Goal: Transaction & Acquisition: Purchase product/service

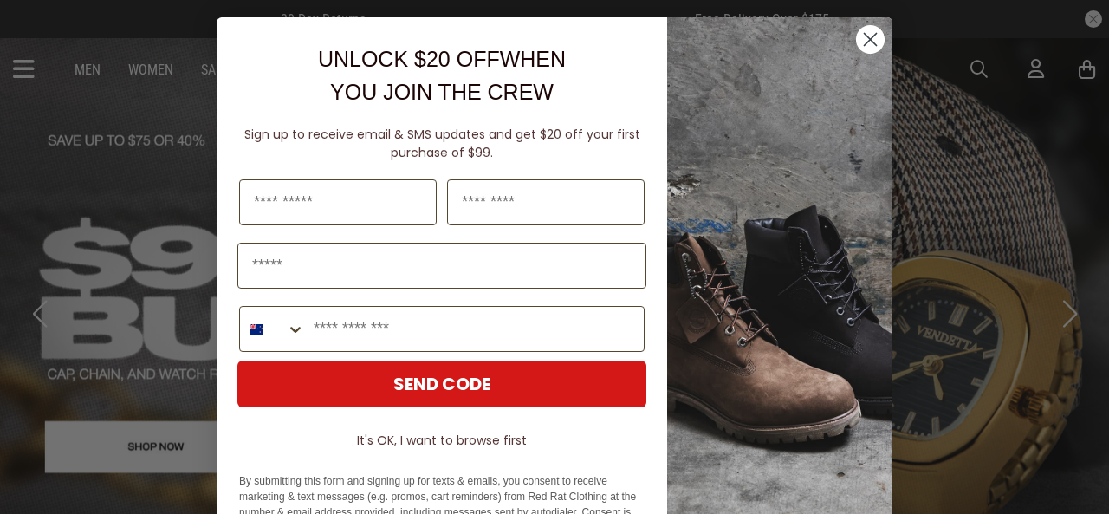
click at [865, 37] on icon "Close dialog" at bounding box center [871, 40] width 12 height 12
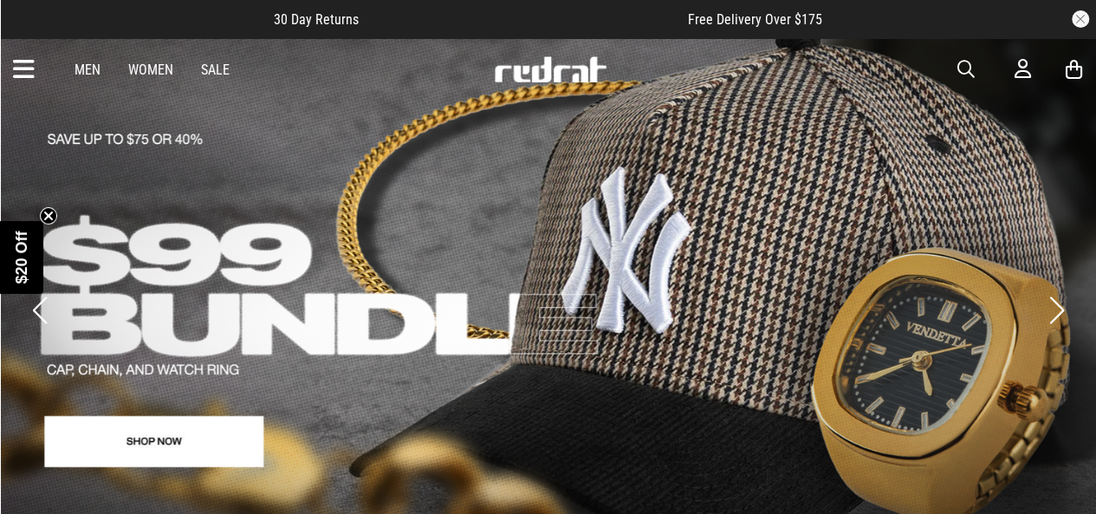
click at [213, 72] on link "Sale" at bounding box center [215, 70] width 29 height 16
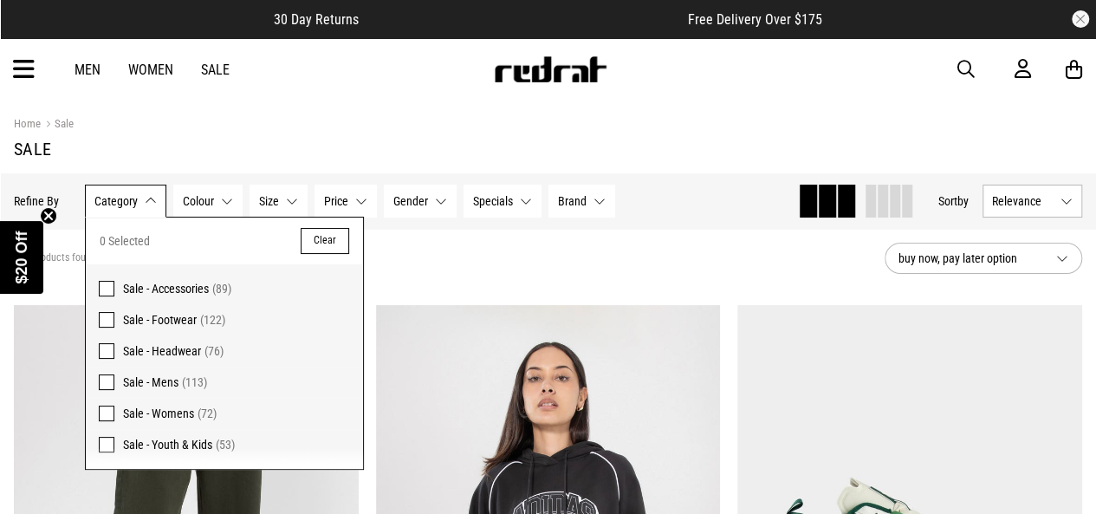
click at [106, 380] on span at bounding box center [107, 382] width 16 height 16
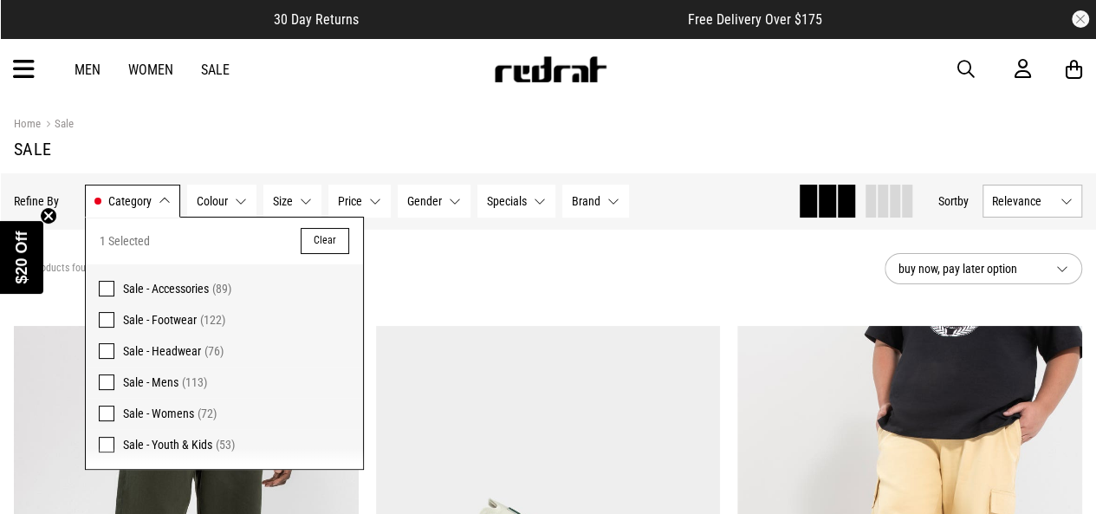
click at [112, 315] on span at bounding box center [107, 320] width 16 height 16
click at [410, 280] on div "160 products found Active Filters Sale - Mens Sale - Footwear Clear" at bounding box center [442, 269] width 857 height 52
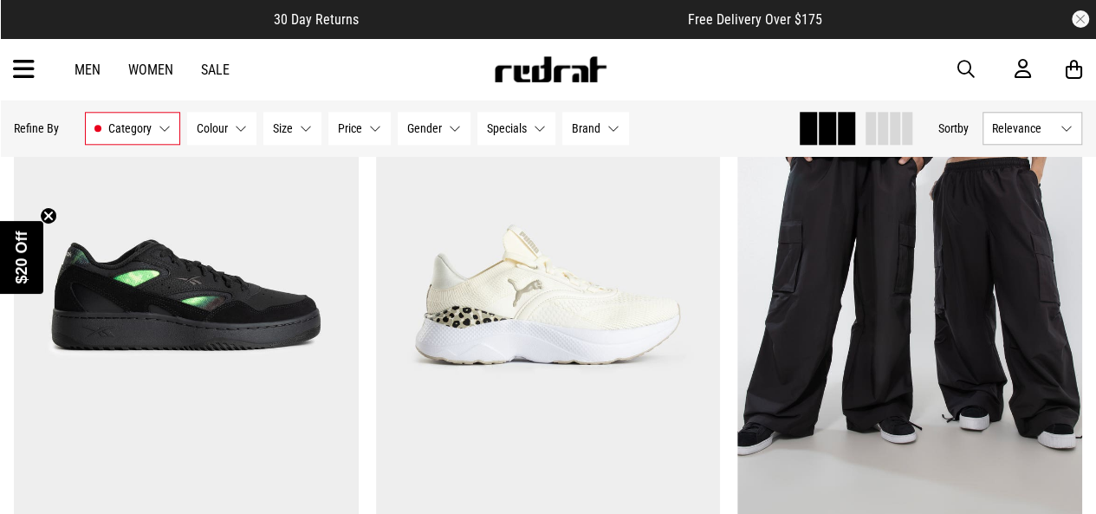
scroll to position [884, 0]
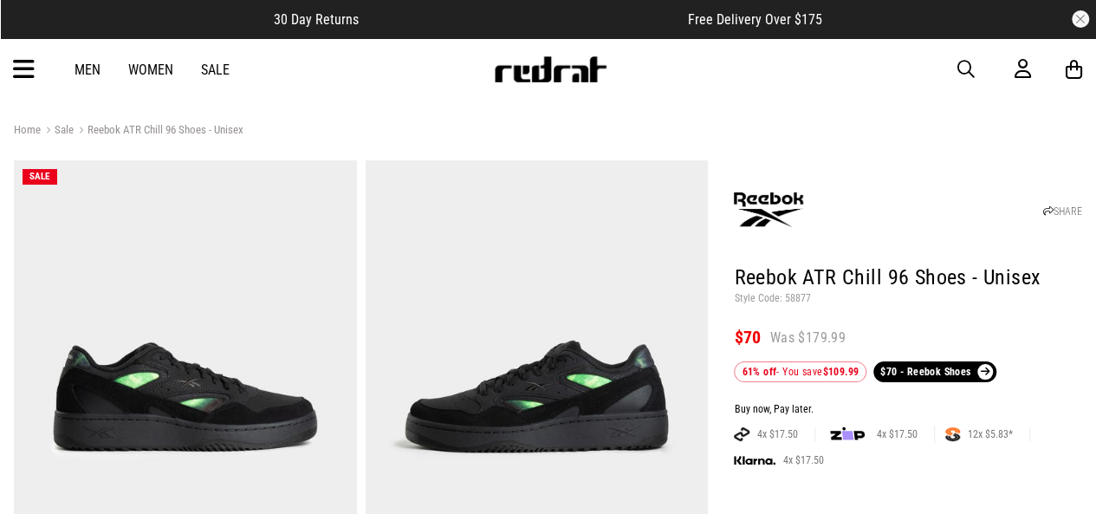
click at [534, 366] on img at bounding box center [537, 396] width 343 height 473
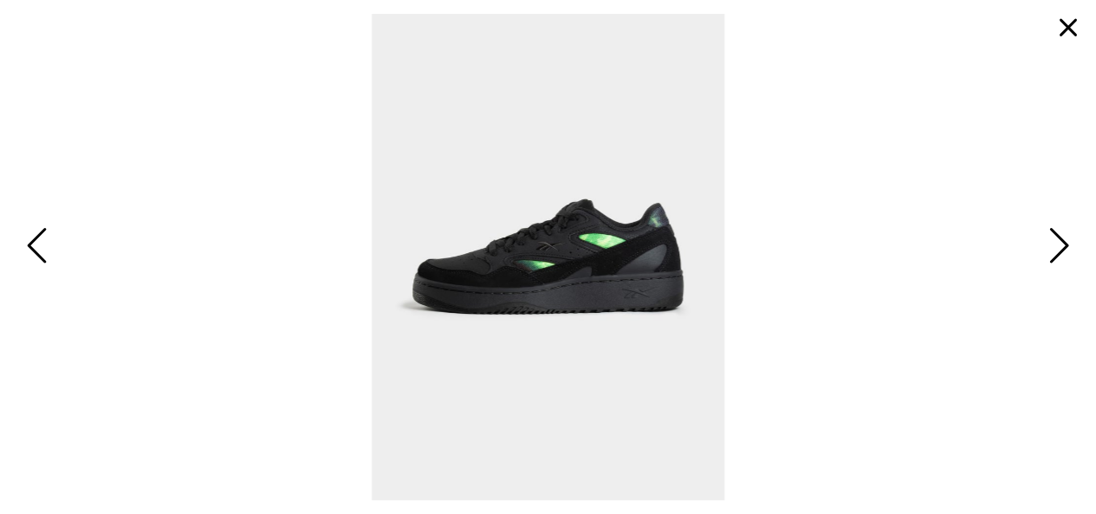
click at [1032, 252] on span at bounding box center [548, 257] width 1068 height 486
click at [1059, 241] on span "Next" at bounding box center [1056, 247] width 27 height 50
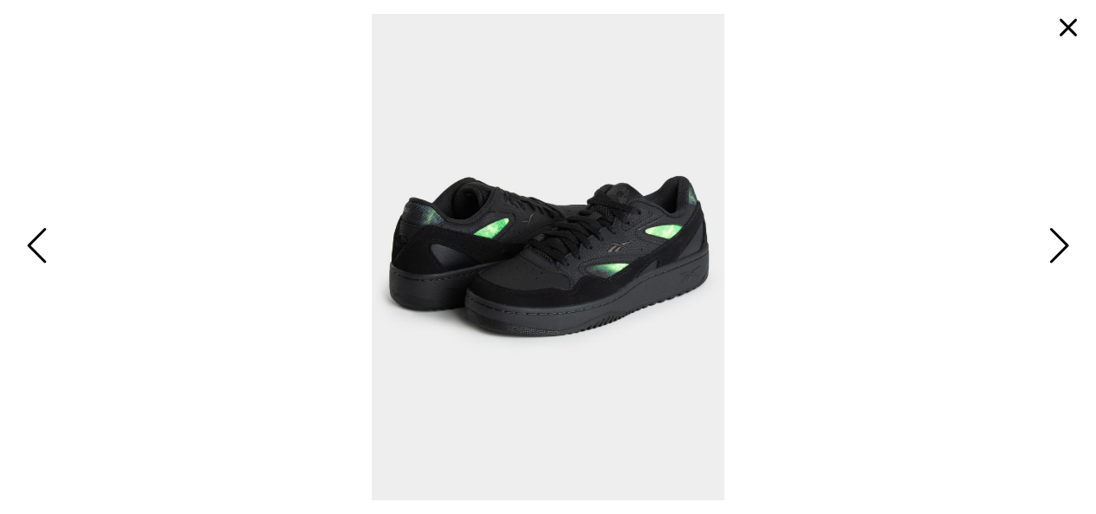
click at [1059, 241] on span "Next" at bounding box center [1056, 247] width 27 height 50
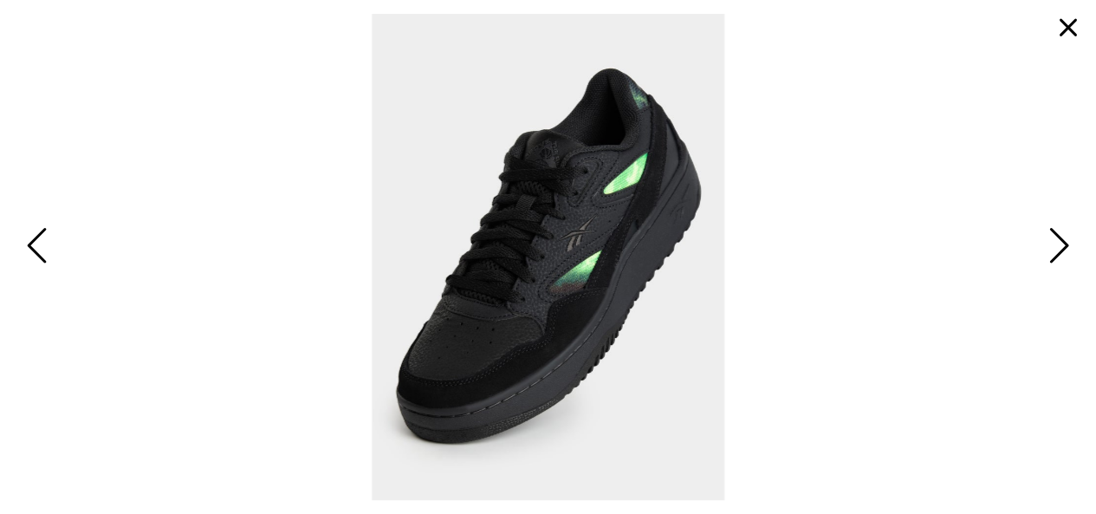
click at [1059, 241] on span "Next" at bounding box center [1056, 247] width 27 height 50
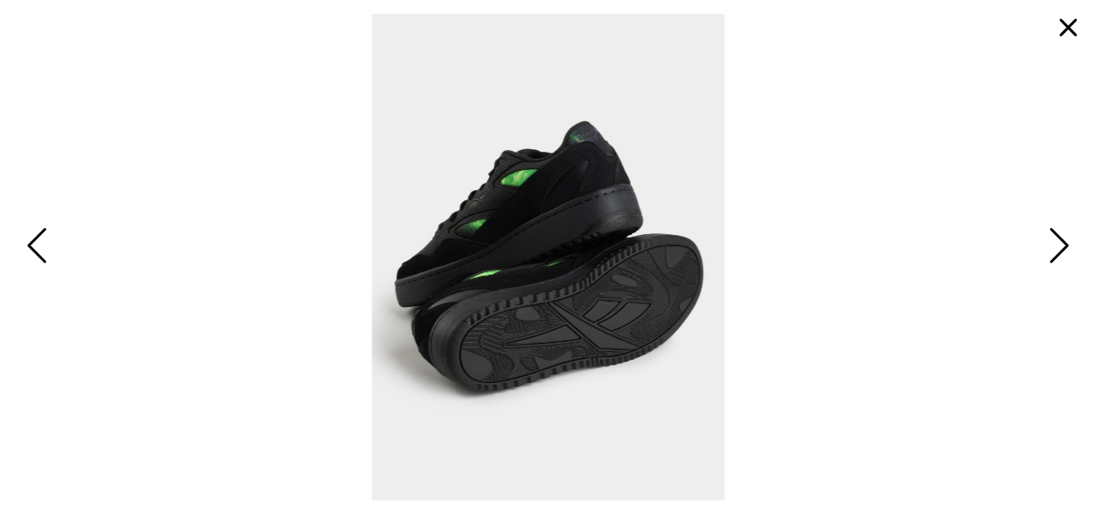
click at [1059, 241] on span "Next" at bounding box center [1056, 247] width 27 height 50
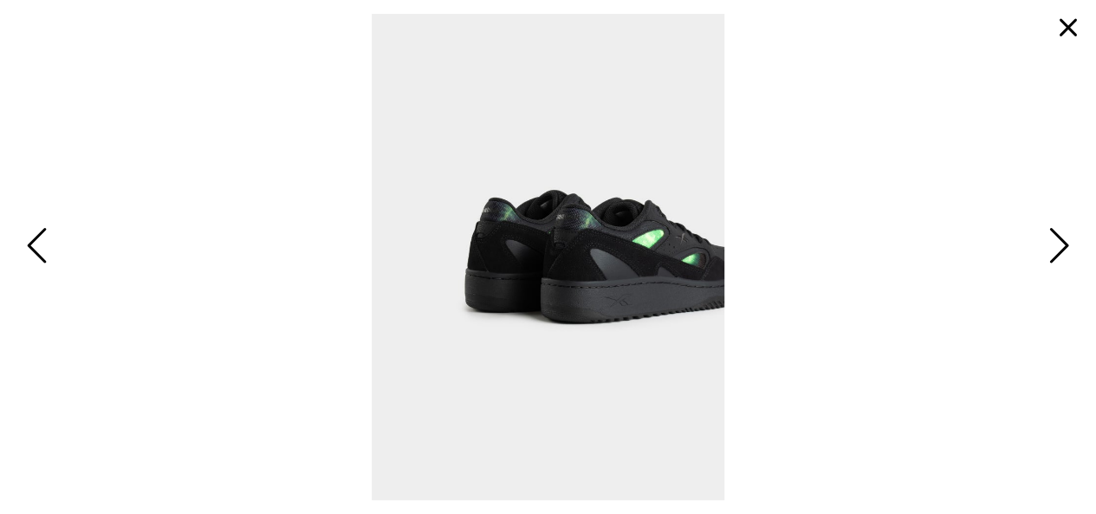
click at [1071, 30] on button "button" at bounding box center [1068, 28] width 42 height 42
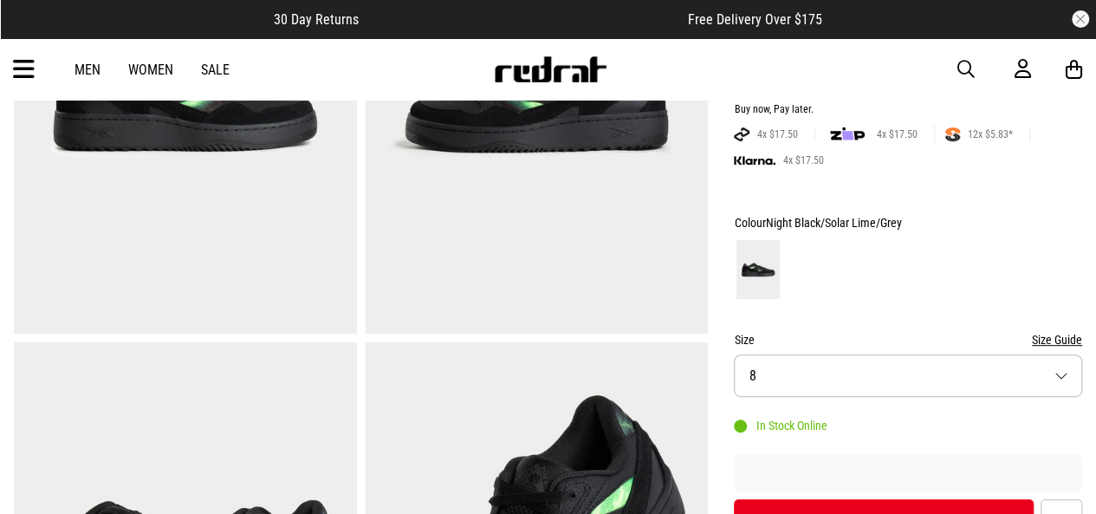
scroll to position [404, 0]
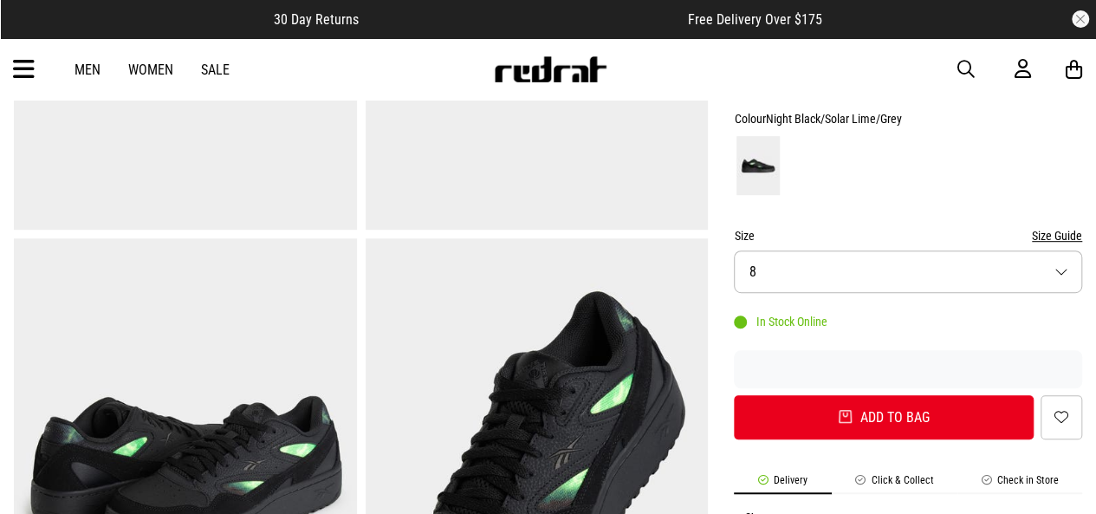
click at [974, 257] on button "Size 8" at bounding box center [908, 271] width 348 height 42
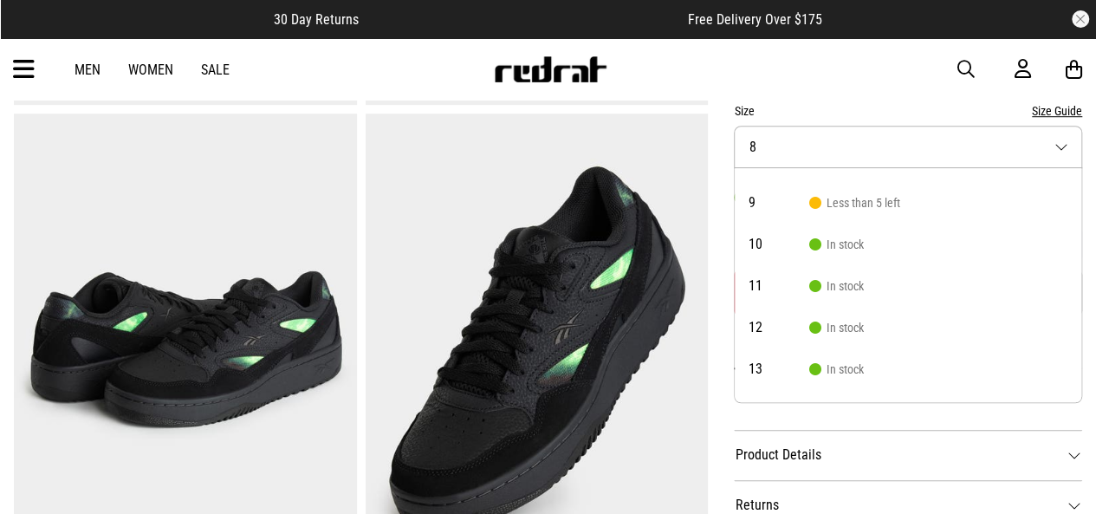
scroll to position [84, 0]
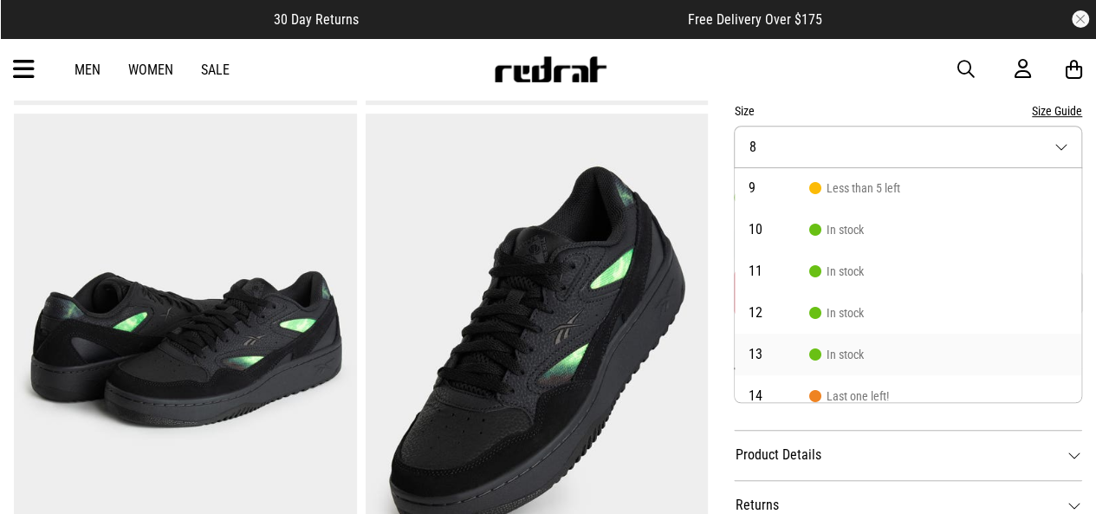
click at [839, 342] on li "13 In stock" at bounding box center [908, 355] width 347 height 42
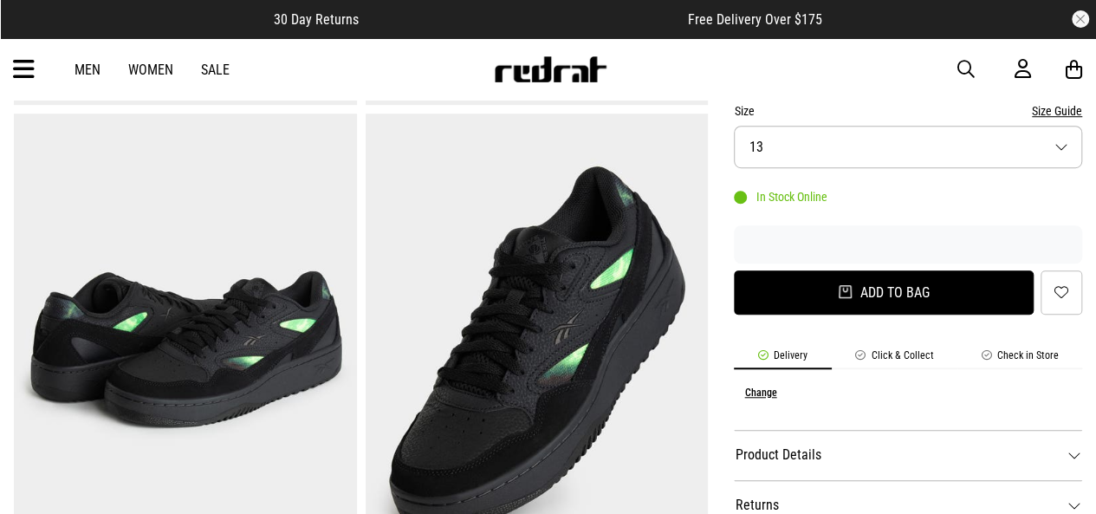
click at [877, 296] on button "Add to bag" at bounding box center [884, 292] width 300 height 44
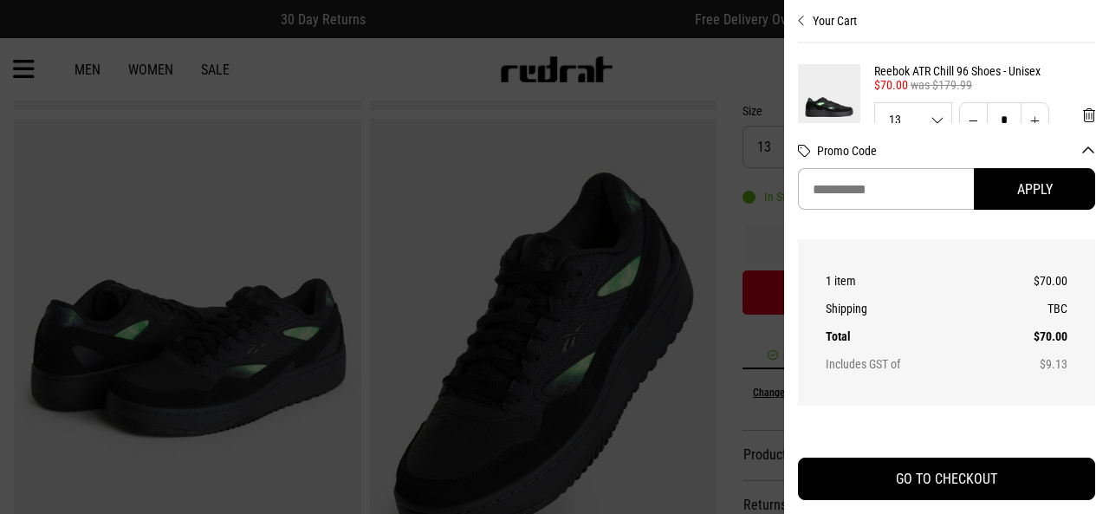
click at [794, 25] on div "Your Cart Just Added Reebok ATR Chill 96 Shoes - Unisex $70 - Reebok Shoes $70.…" at bounding box center [946, 257] width 325 height 514
click at [799, 18] on icon "Close cart preview" at bounding box center [802, 21] width 8 height 14
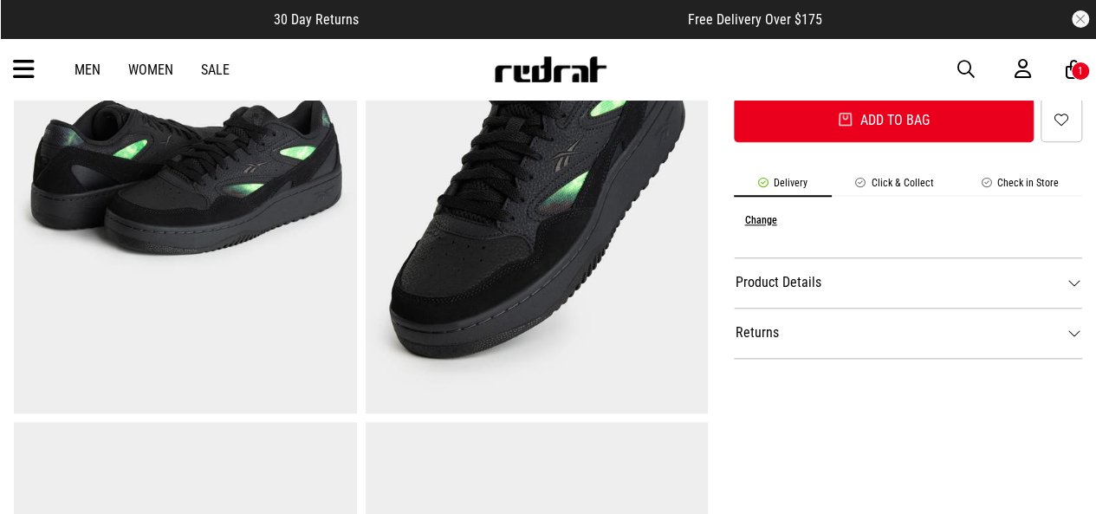
scroll to position [709, 0]
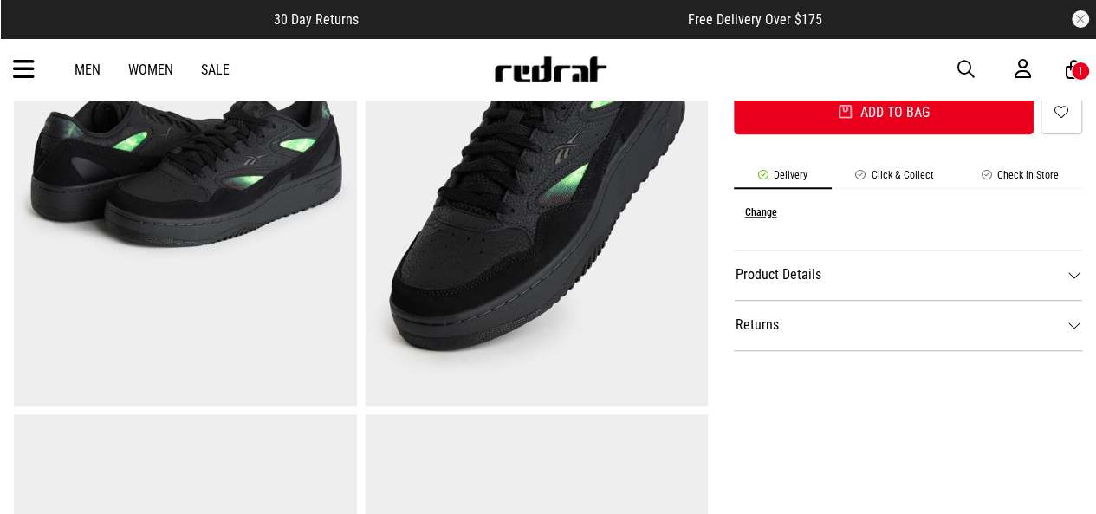
click at [1076, 271] on dt "Product Details" at bounding box center [908, 274] width 348 height 50
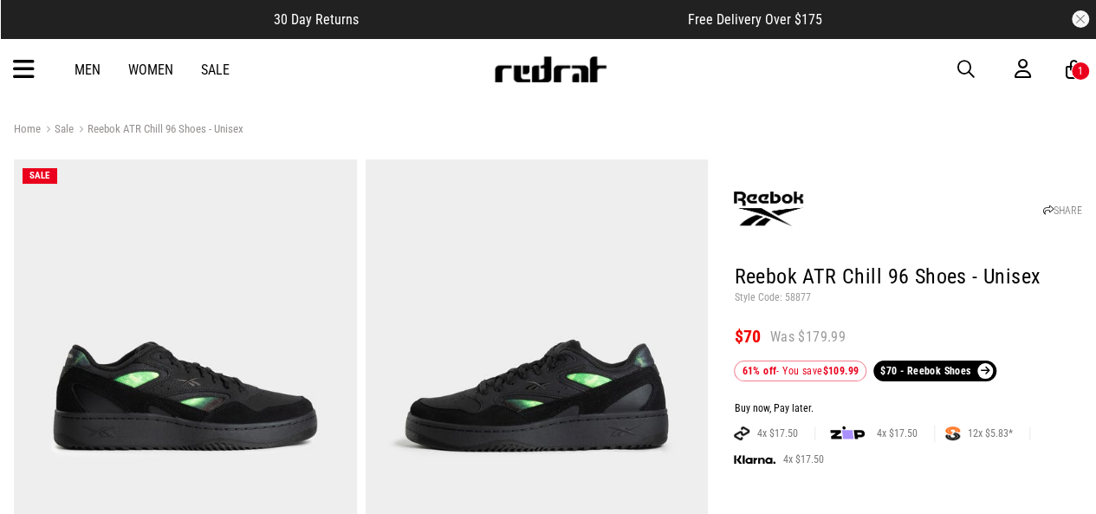
scroll to position [0, 0]
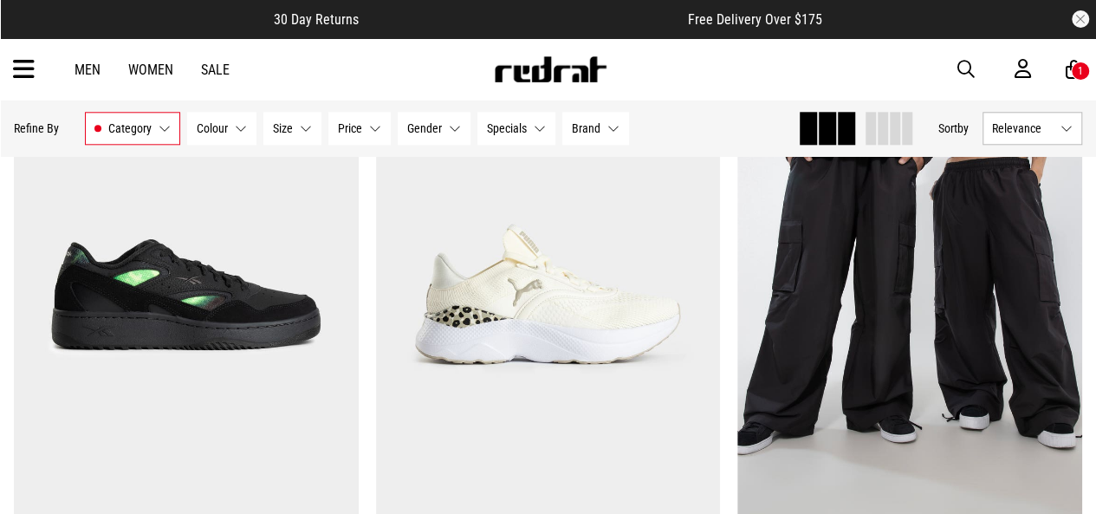
click at [93, 70] on link "Men" at bounding box center [88, 70] width 26 height 16
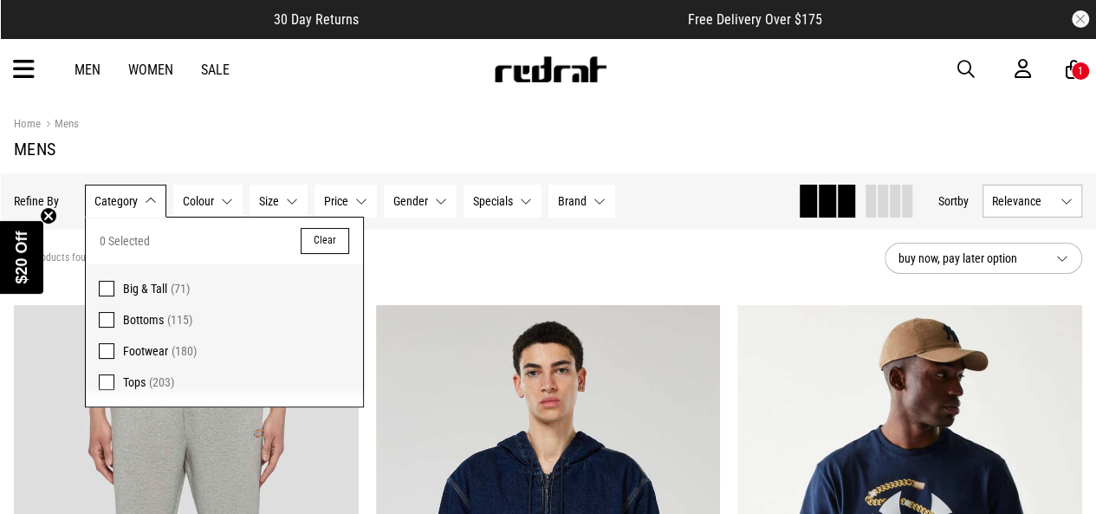
click at [210, 67] on link "Sale" at bounding box center [215, 70] width 29 height 16
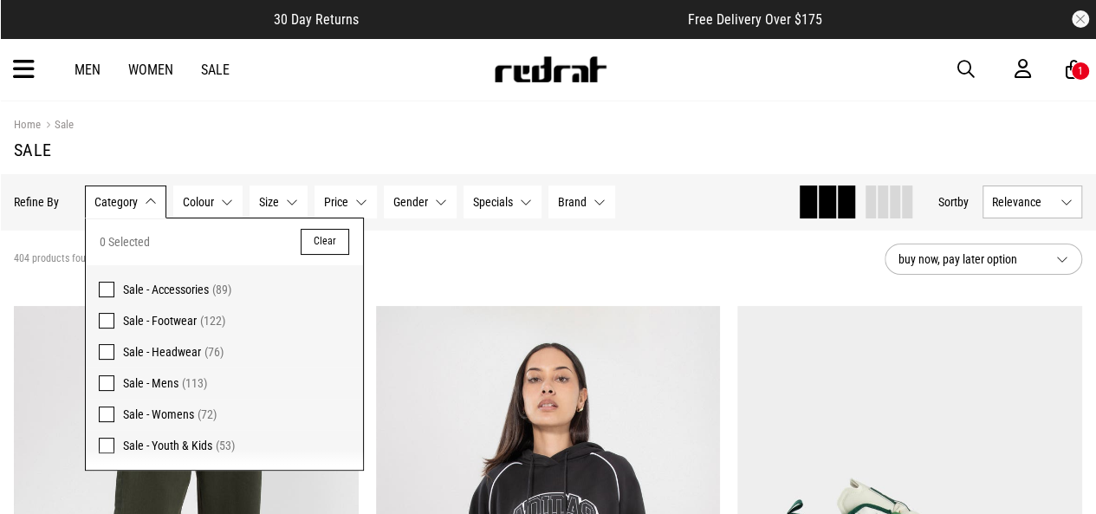
click at [104, 290] on span at bounding box center [107, 290] width 16 height 16
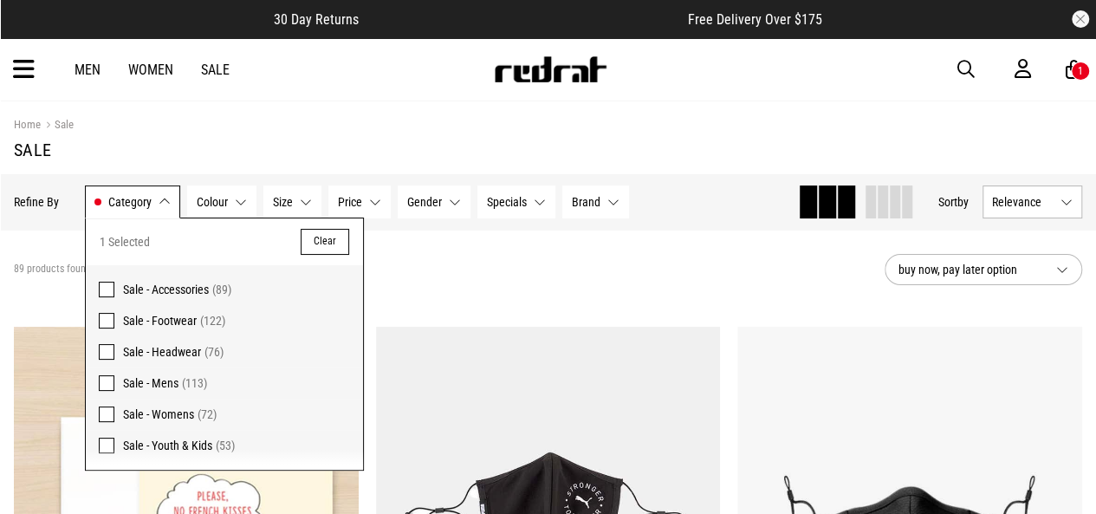
click at [105, 316] on span at bounding box center [107, 321] width 16 height 16
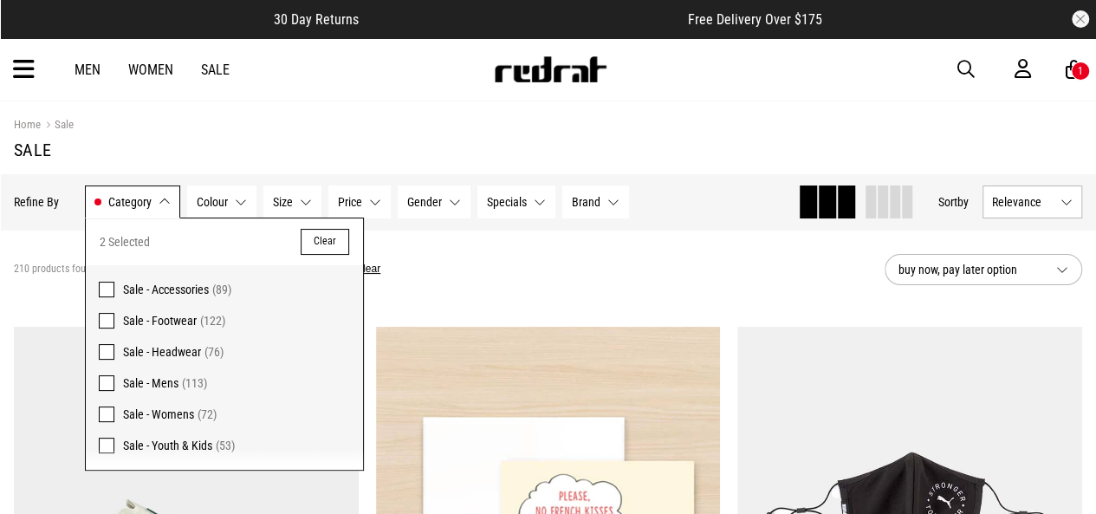
click at [103, 347] on span at bounding box center [107, 352] width 16 height 16
click at [103, 381] on span at bounding box center [107, 383] width 16 height 16
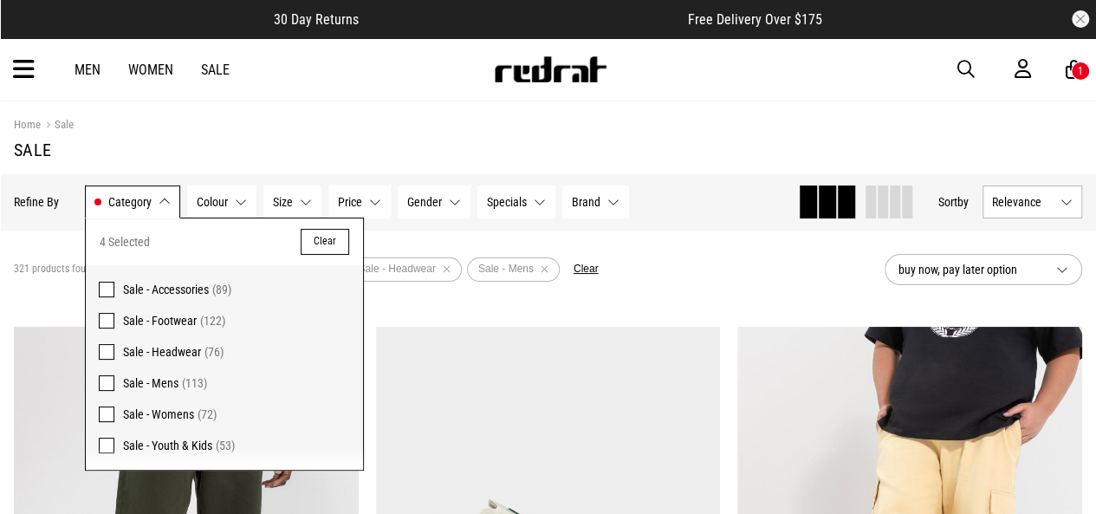
click at [419, 305] on section "321 products found Active Filters Sale - Accessories Sale - Footwear Sale - Hea…" at bounding box center [548, 270] width 1096 height 80
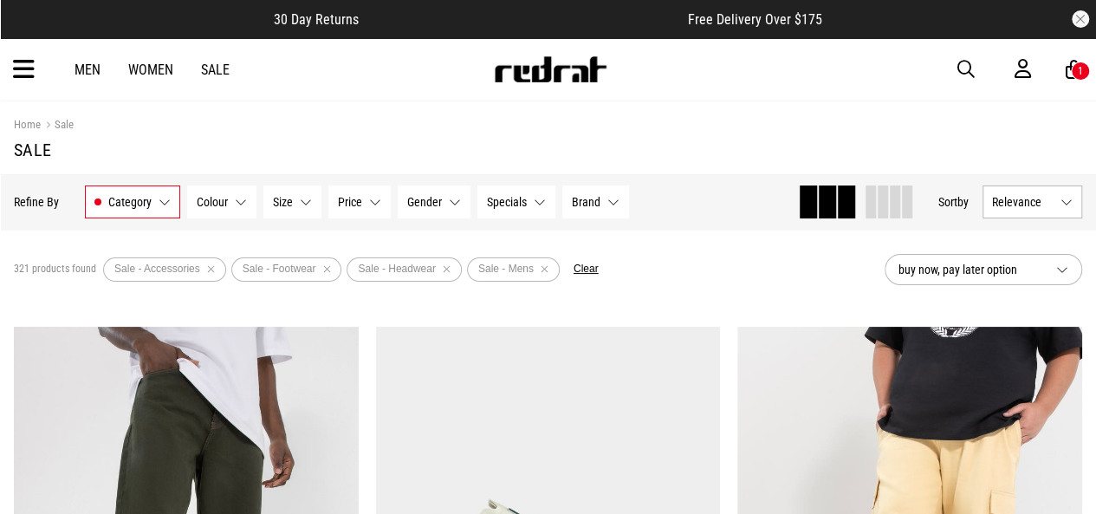
click at [293, 204] on button "Size None selected" at bounding box center [292, 201] width 58 height 33
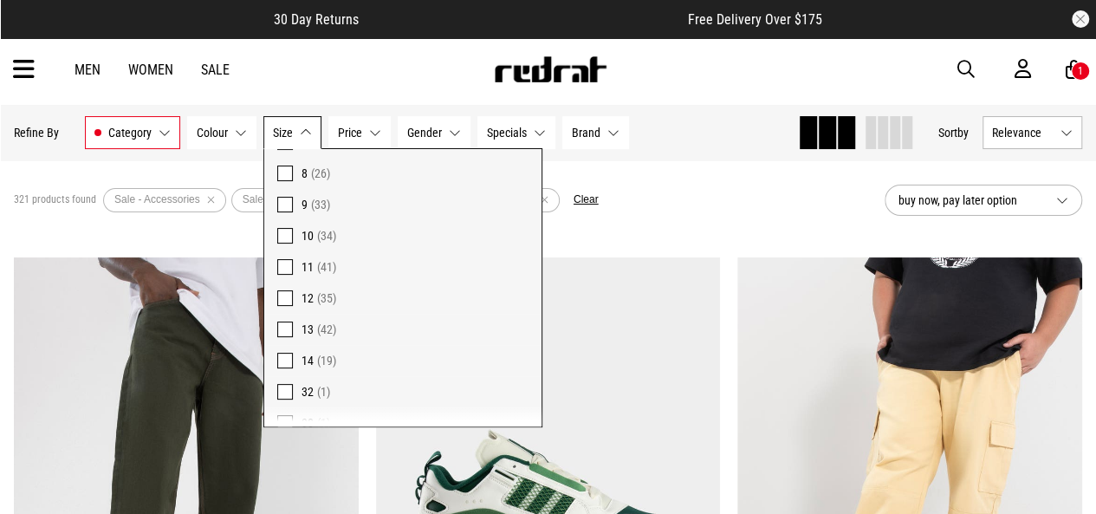
scroll to position [269, 0]
click at [280, 325] on span at bounding box center [285, 326] width 16 height 16
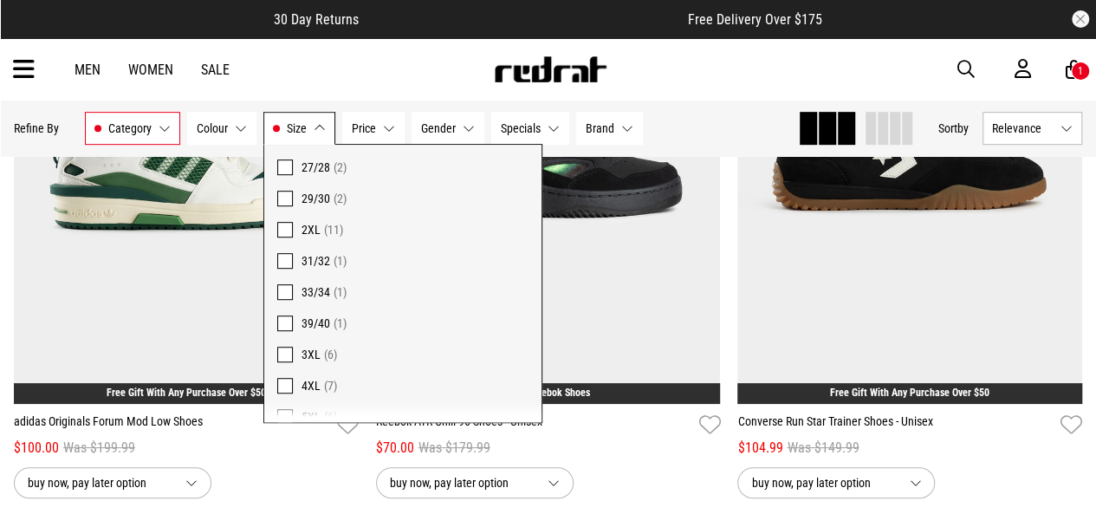
scroll to position [636, 0]
click at [280, 262] on span at bounding box center [285, 266] width 16 height 16
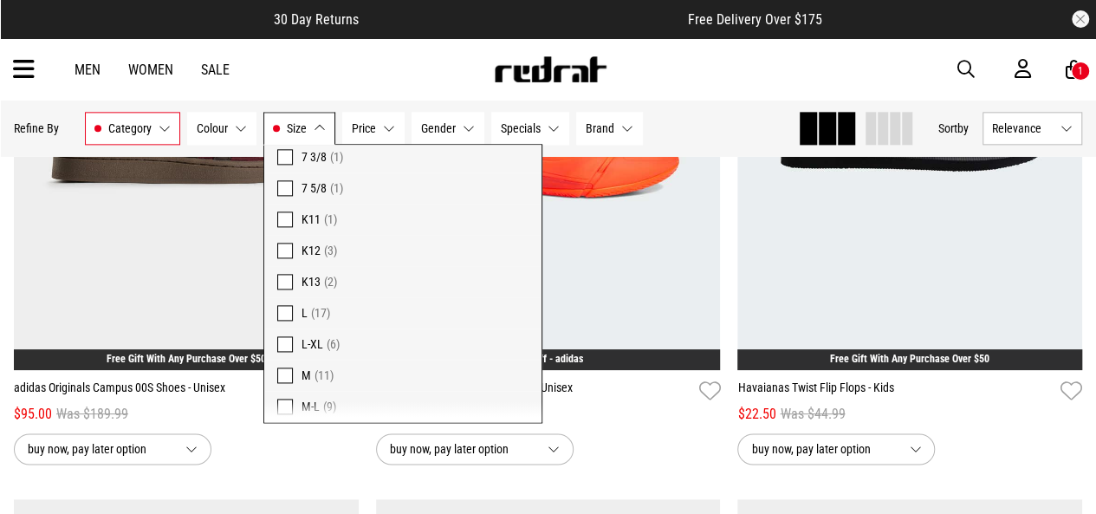
scroll to position [967, 0]
click at [282, 304] on span at bounding box center [285, 309] width 16 height 16
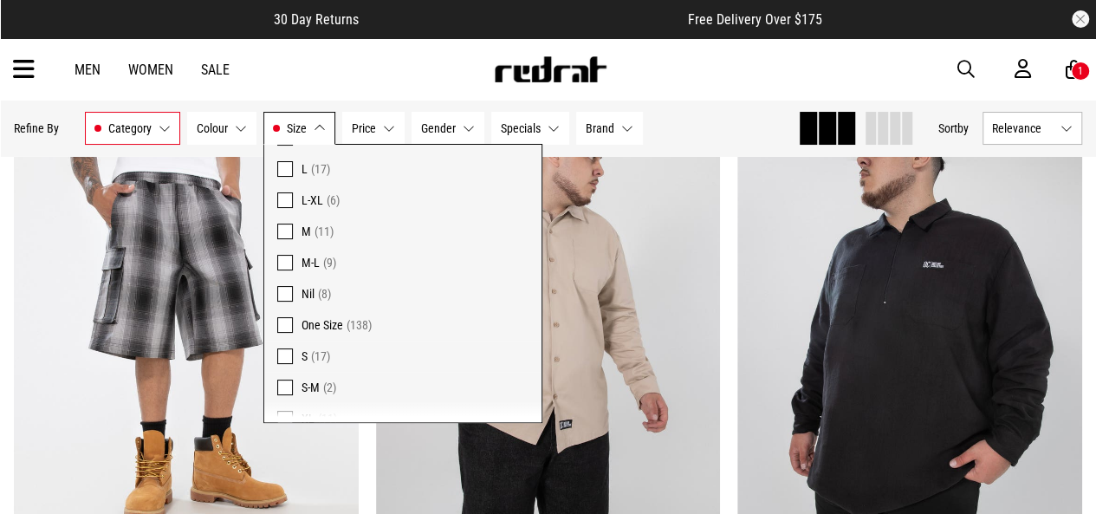
scroll to position [1127, 0]
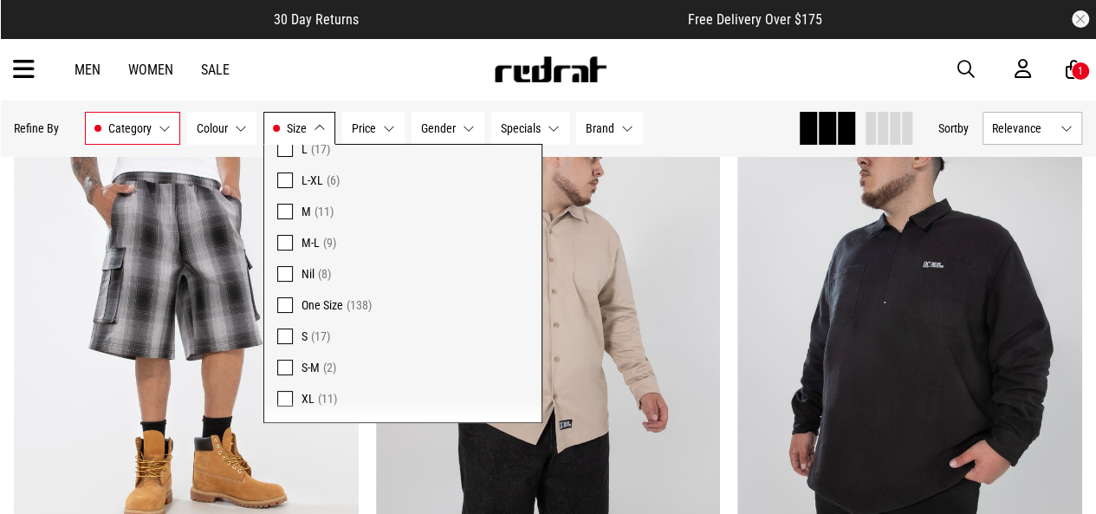
click at [704, 138] on div "Hide Refine s Refine By Filters Category Sale - Accessories, Sale - Footwear, S…" at bounding box center [399, 128] width 770 height 38
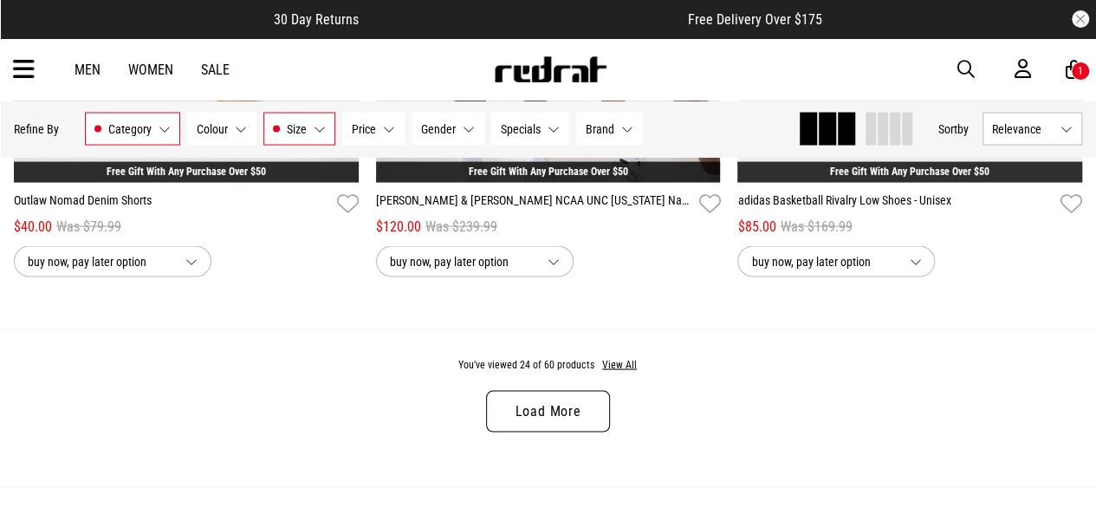
scroll to position [4993, 0]
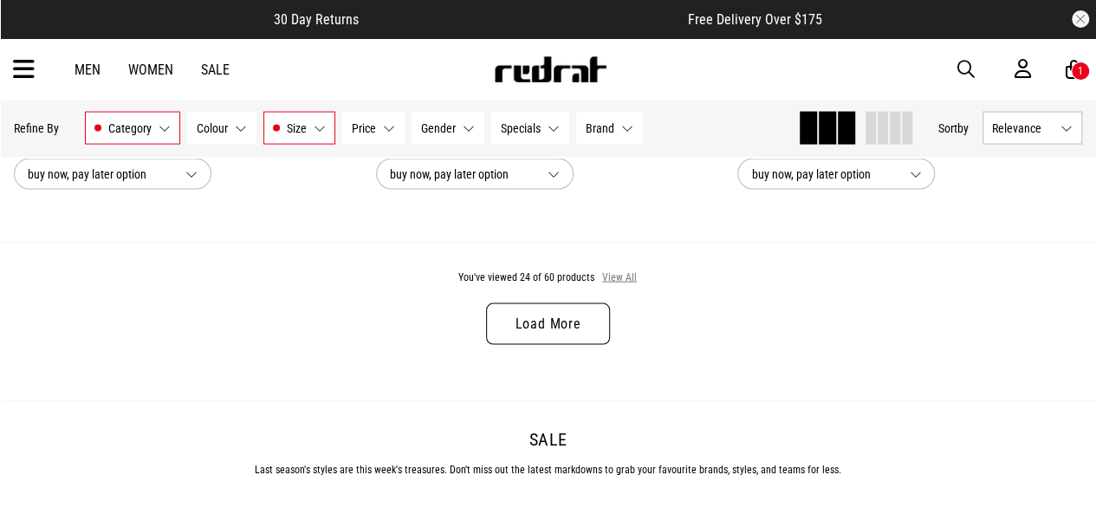
click at [624, 276] on button "View All" at bounding box center [619, 278] width 36 height 16
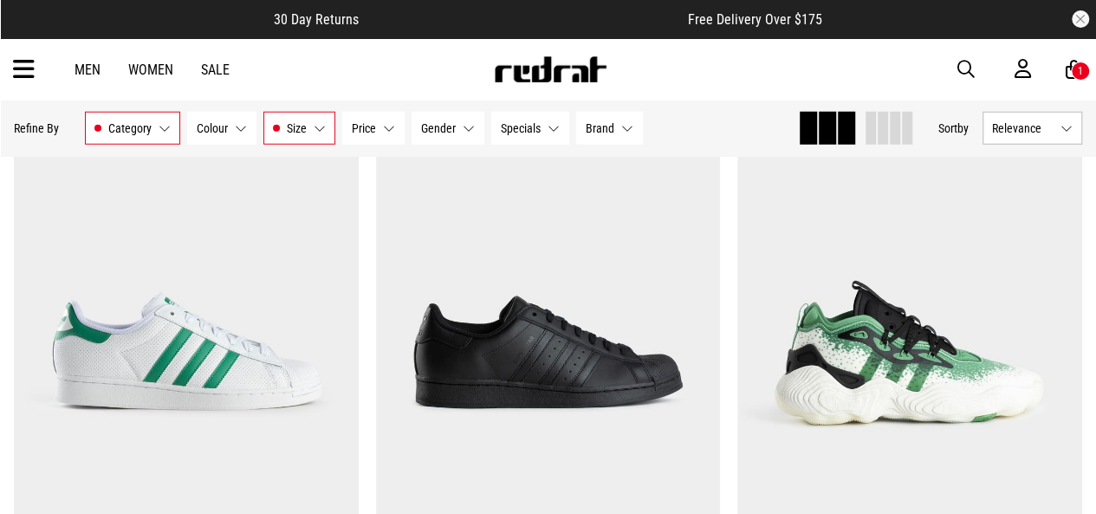
scroll to position [8788, 0]
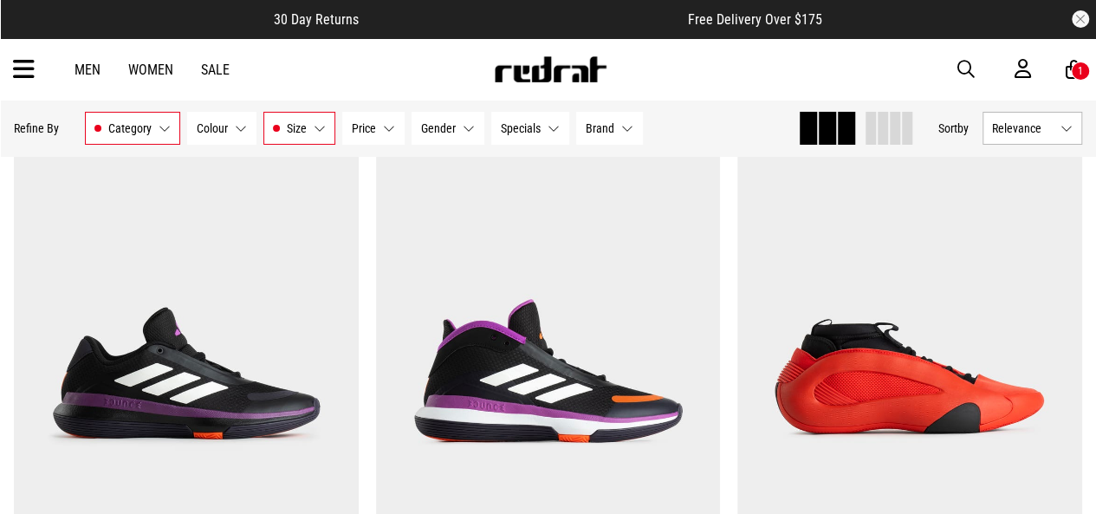
scroll to position [6248, 0]
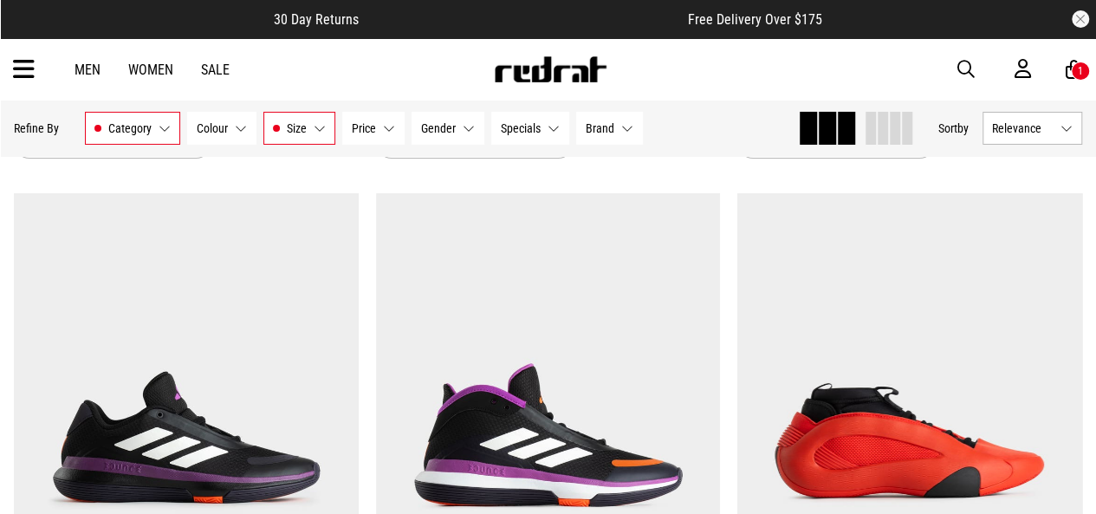
click at [22, 74] on icon at bounding box center [24, 69] width 22 height 29
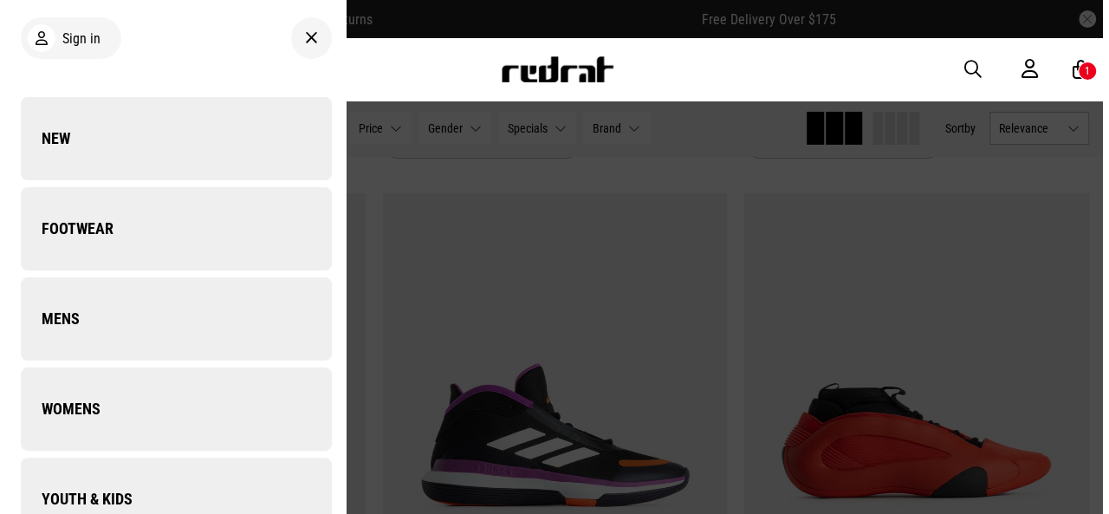
scroll to position [6303, 0]
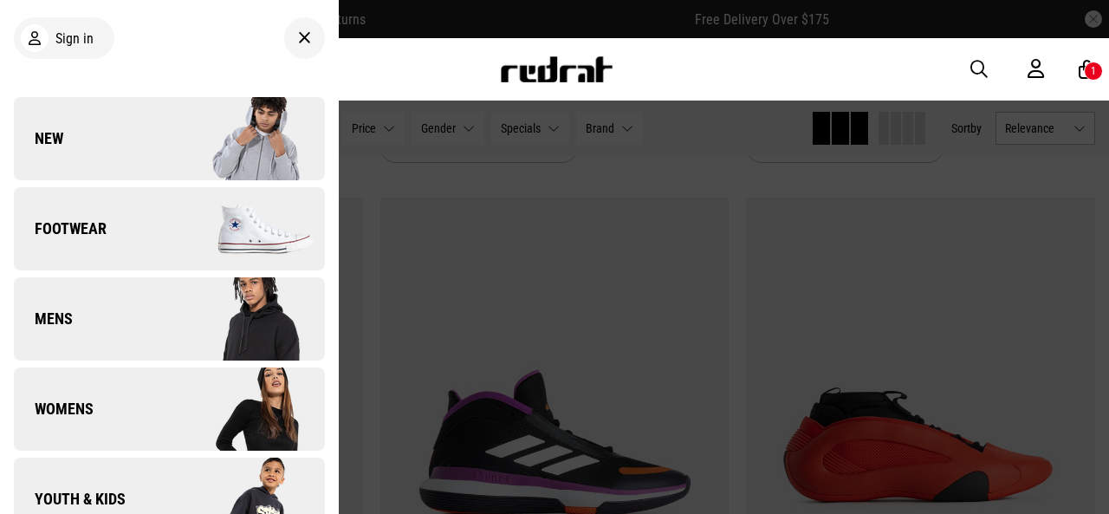
click at [55, 339] on link "Mens" at bounding box center [169, 318] width 311 height 83
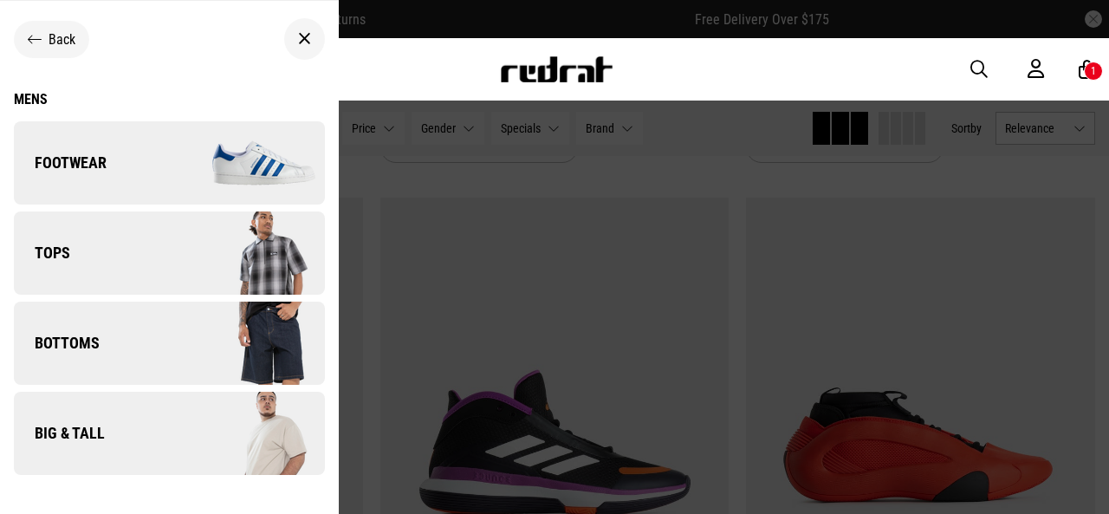
click at [140, 163] on link "Footwear" at bounding box center [169, 162] width 311 height 83
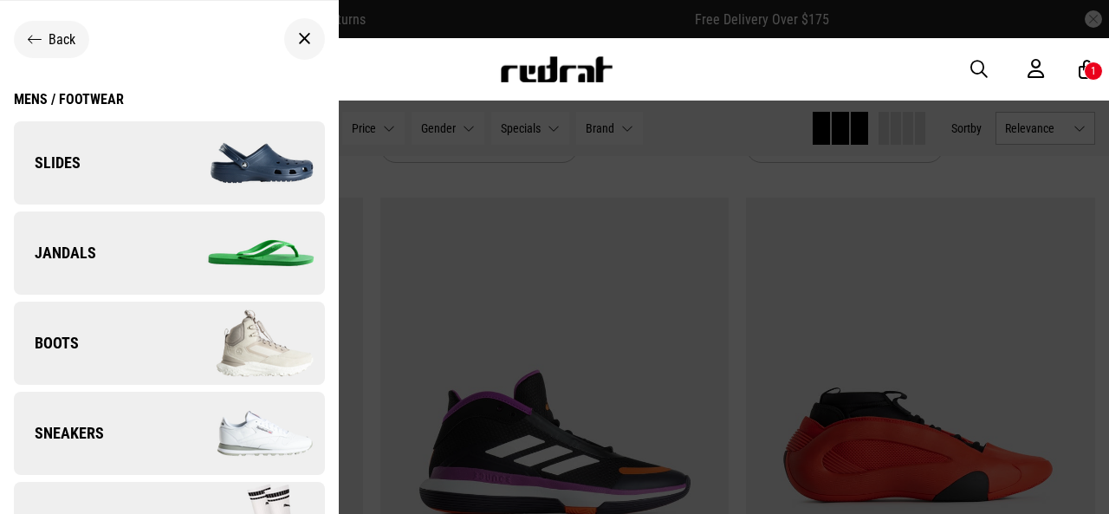
click at [314, 342] on ul "Back Mens / Footwear Slides Jandals Boots Sneakers Socks Basketball" at bounding box center [169, 338] width 339 height 675
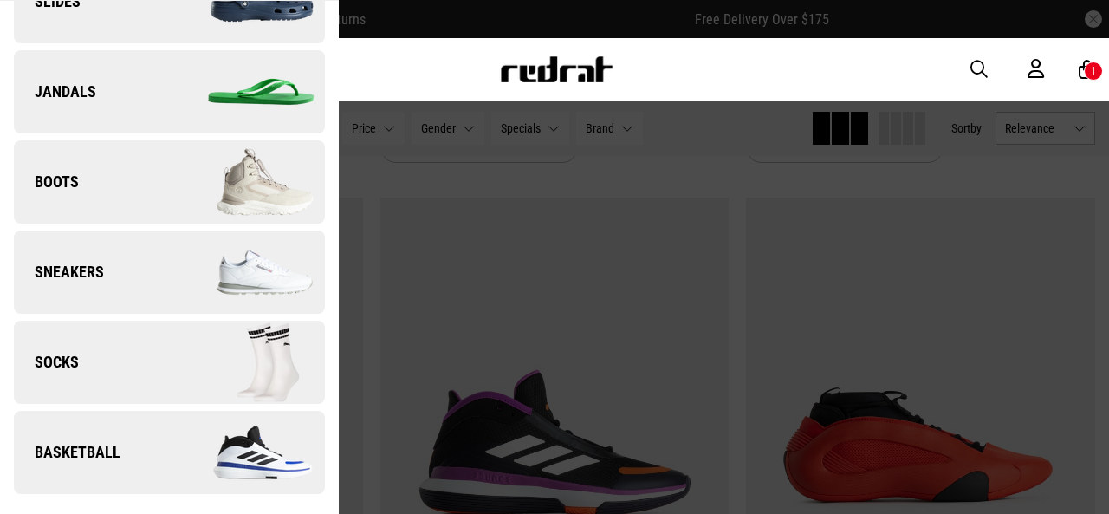
scroll to position [0, 0]
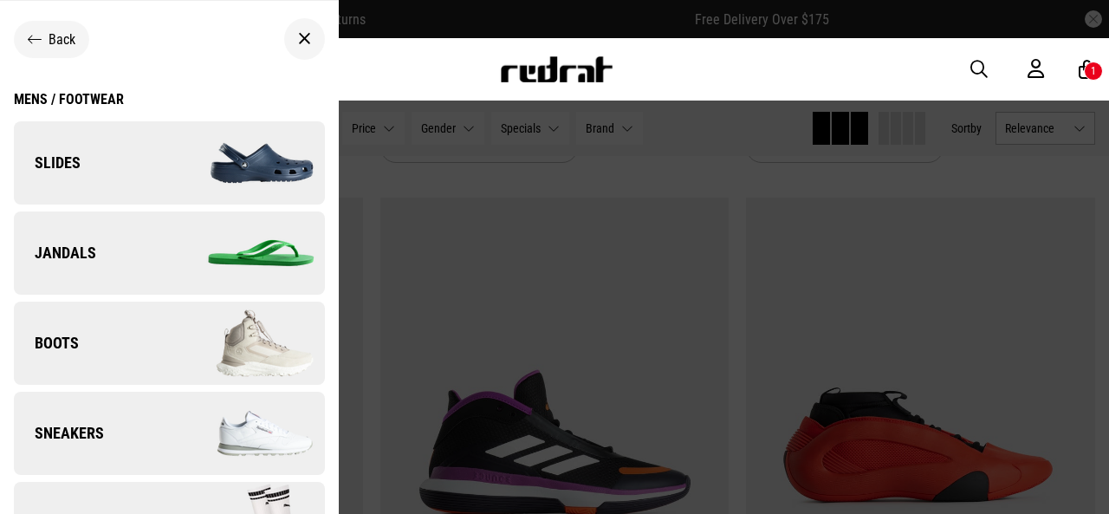
click at [78, 94] on div "Mens / Footwear" at bounding box center [69, 99] width 110 height 16
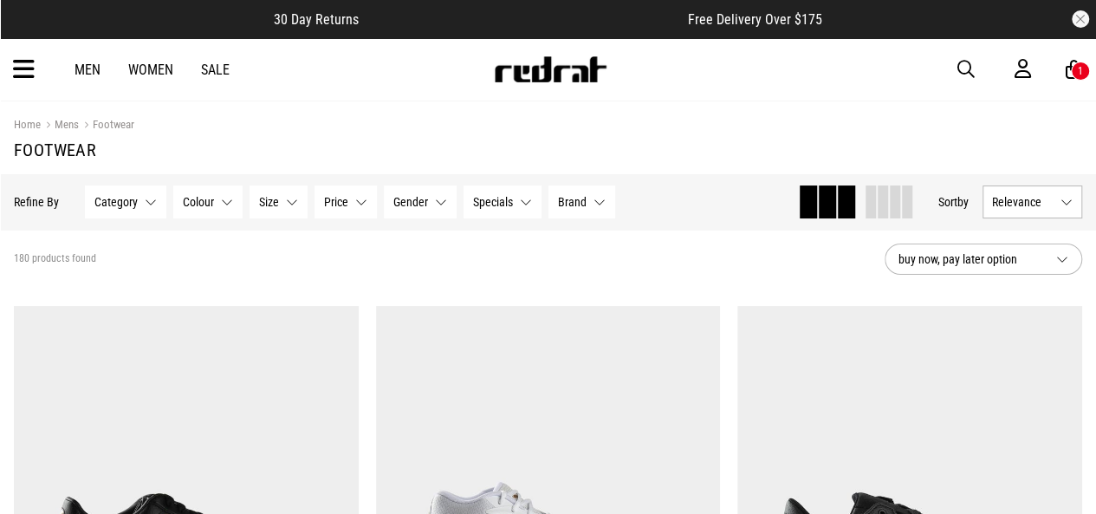
click at [279, 205] on button "Size None selected" at bounding box center [278, 201] width 58 height 33
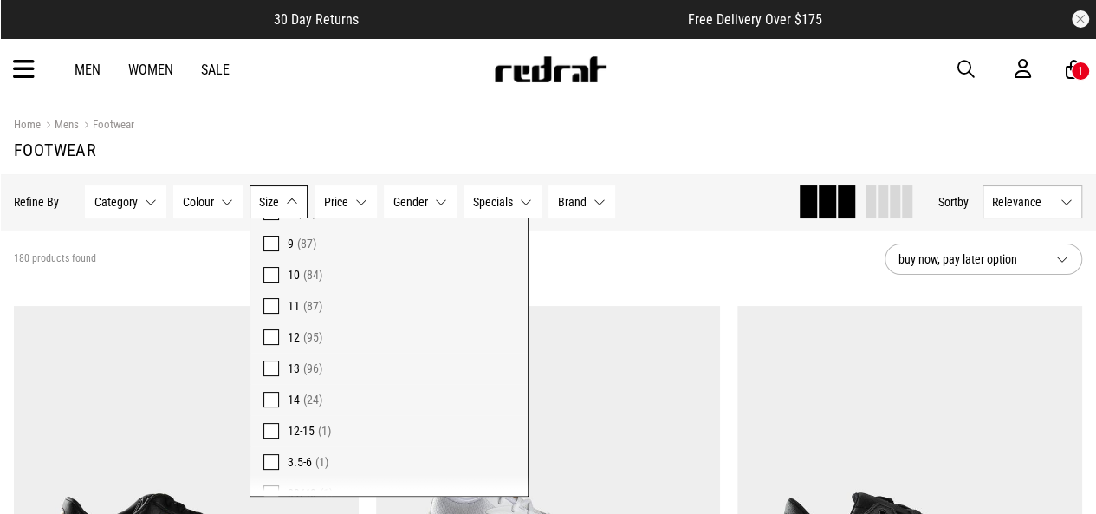
scroll to position [249, 0]
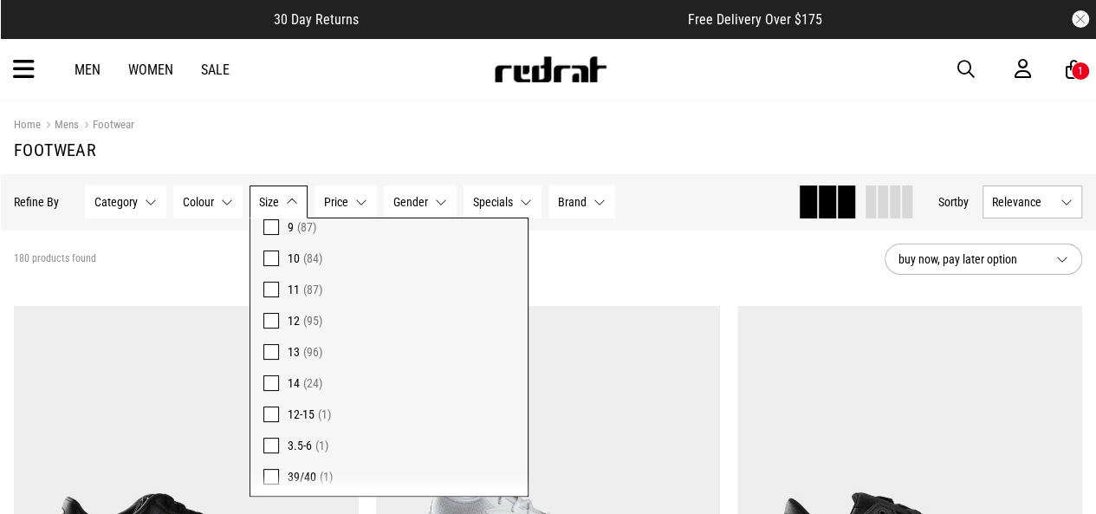
click at [273, 357] on span at bounding box center [271, 352] width 16 height 16
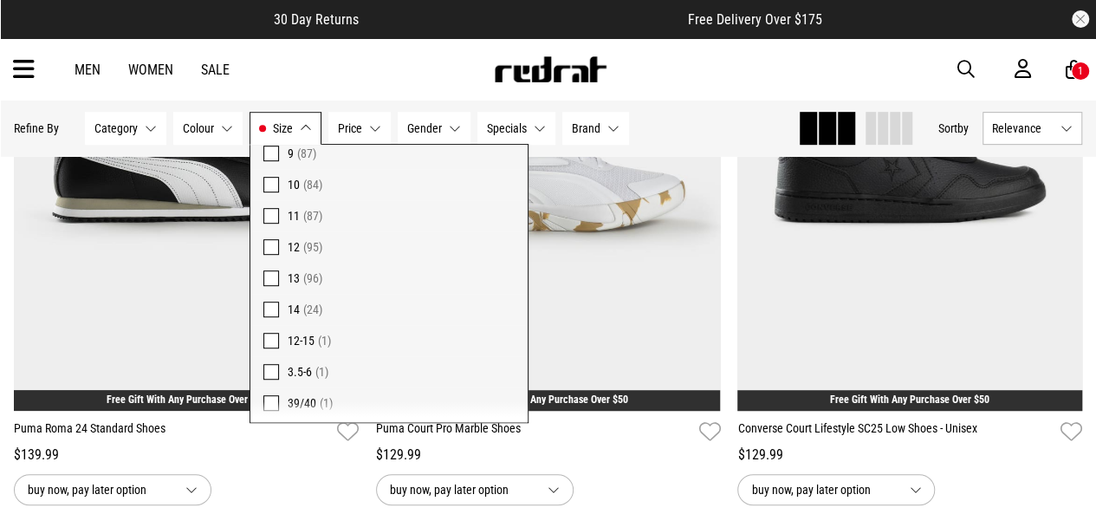
scroll to position [301, 0]
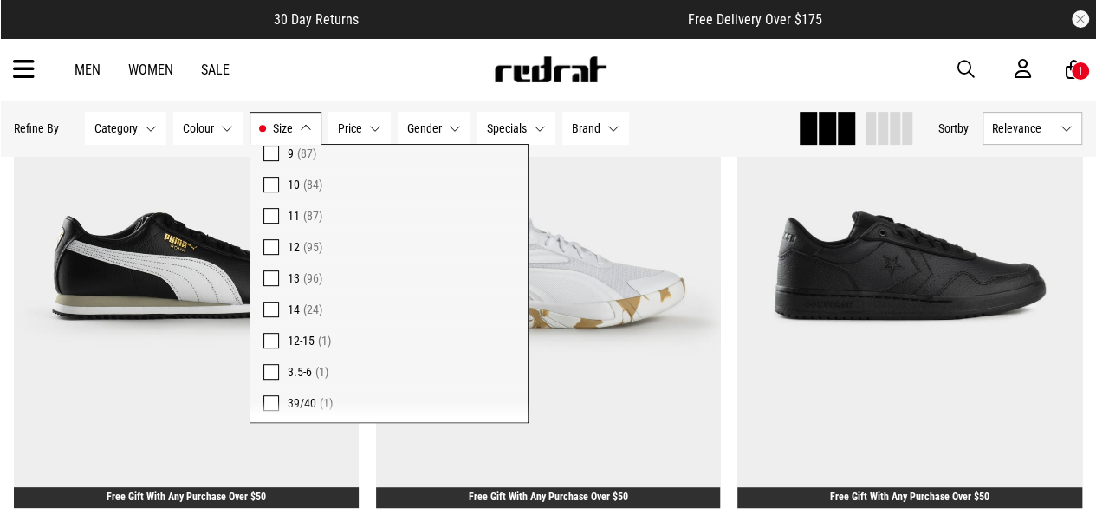
click at [666, 129] on div "Hide Refine s Refine By Filters Category None selected Category 0 Selected Clea…" at bounding box center [399, 128] width 770 height 38
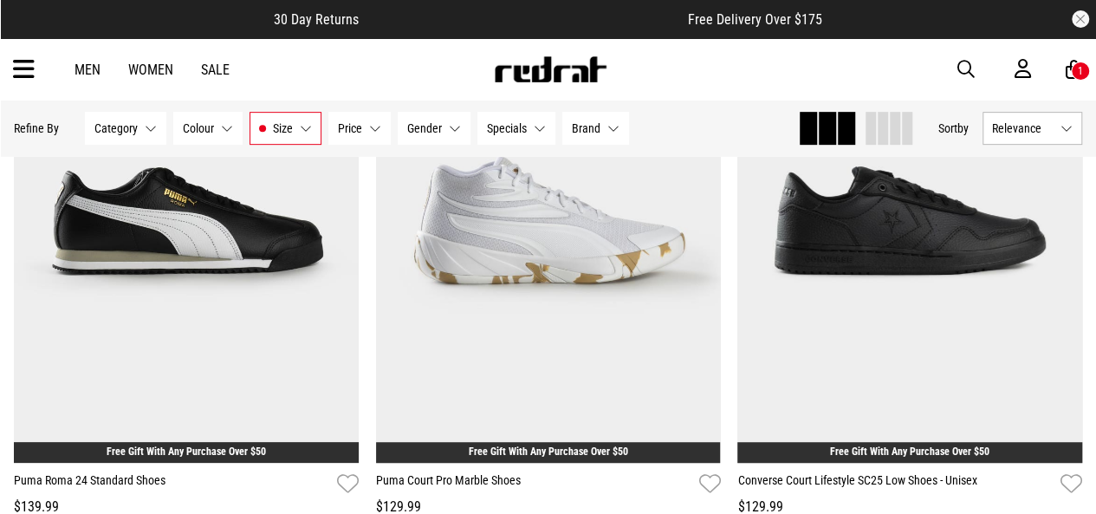
scroll to position [267, 0]
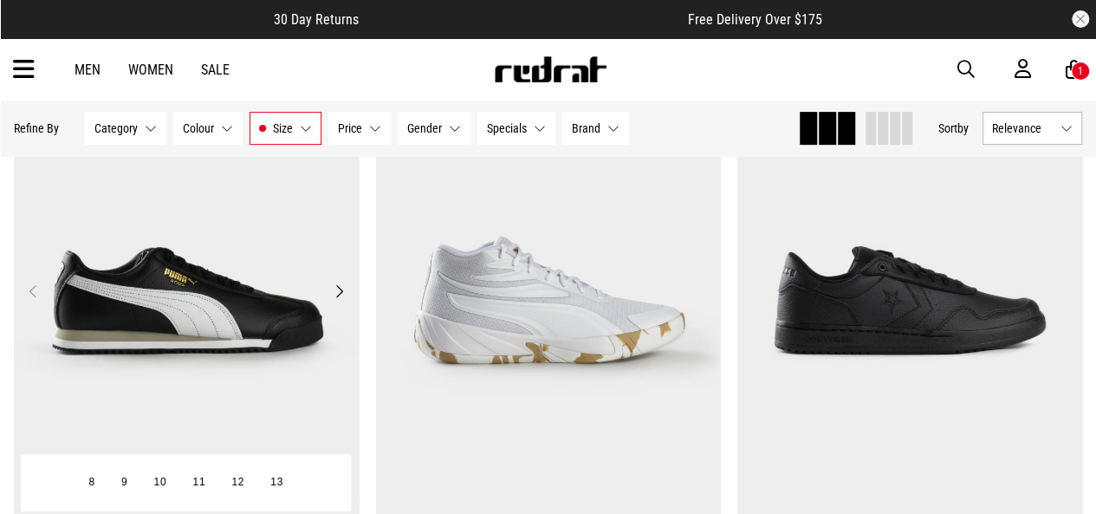
click at [337, 288] on button "Next" at bounding box center [339, 291] width 22 height 21
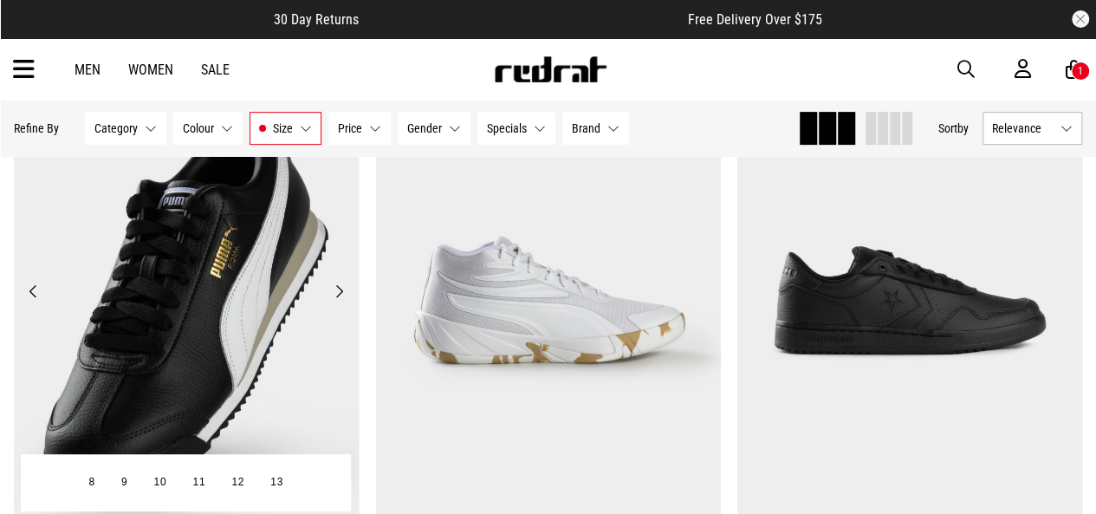
click at [337, 288] on button "Next" at bounding box center [339, 291] width 22 height 21
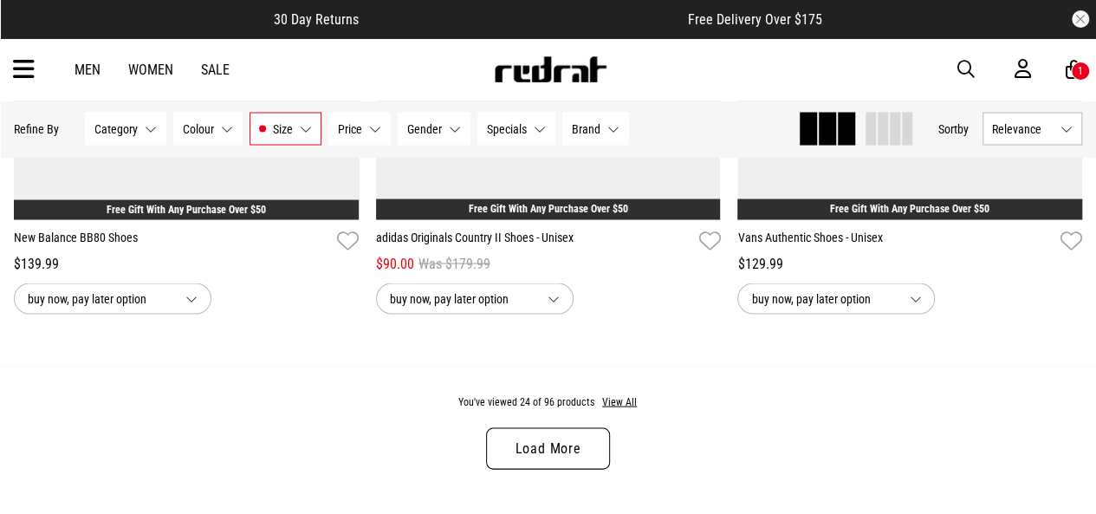
scroll to position [4875, 0]
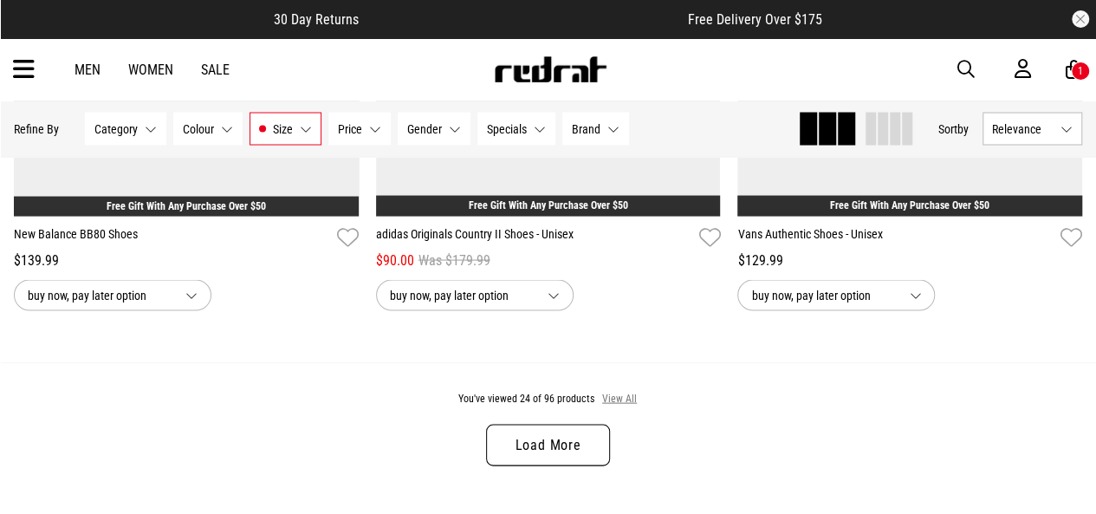
click at [624, 401] on button "View All" at bounding box center [619, 399] width 36 height 16
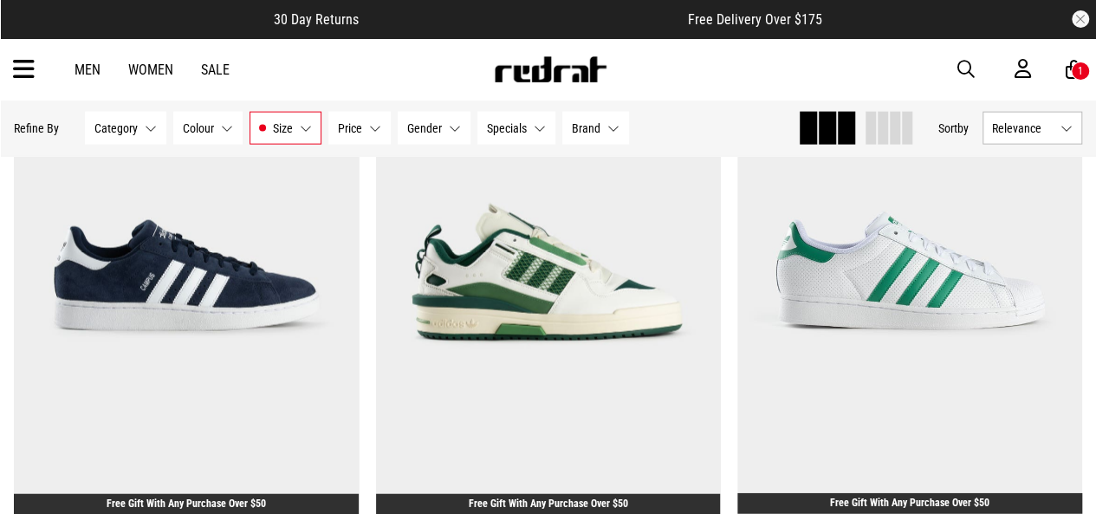
scroll to position [5187, 0]
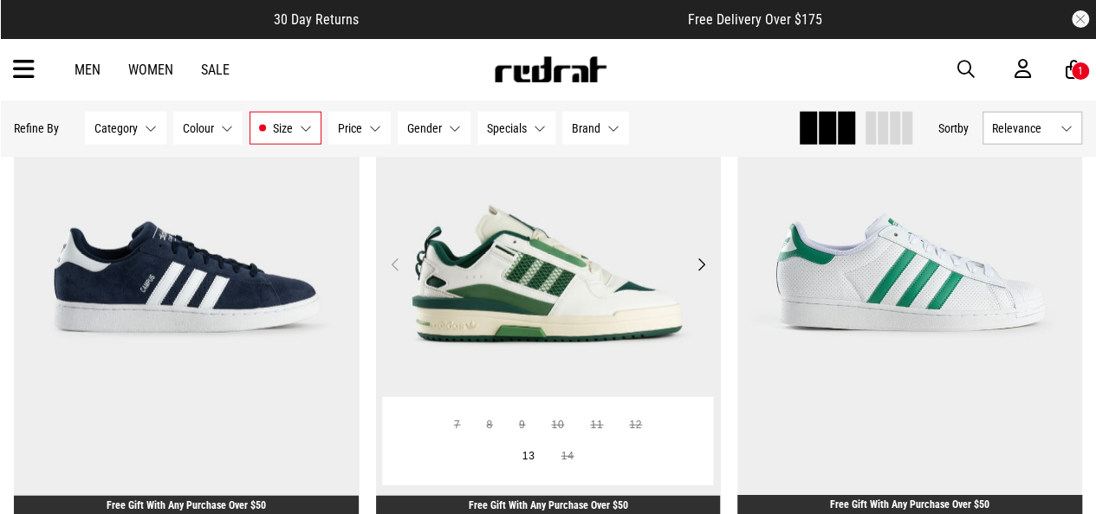
click at [698, 264] on button "Next" at bounding box center [701, 264] width 22 height 21
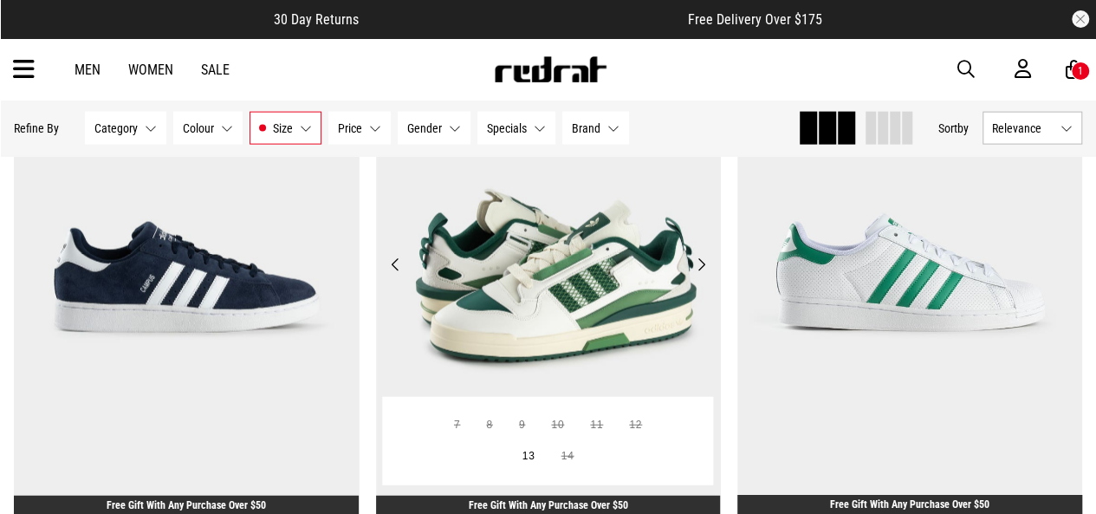
click at [698, 264] on button "Next" at bounding box center [701, 264] width 22 height 21
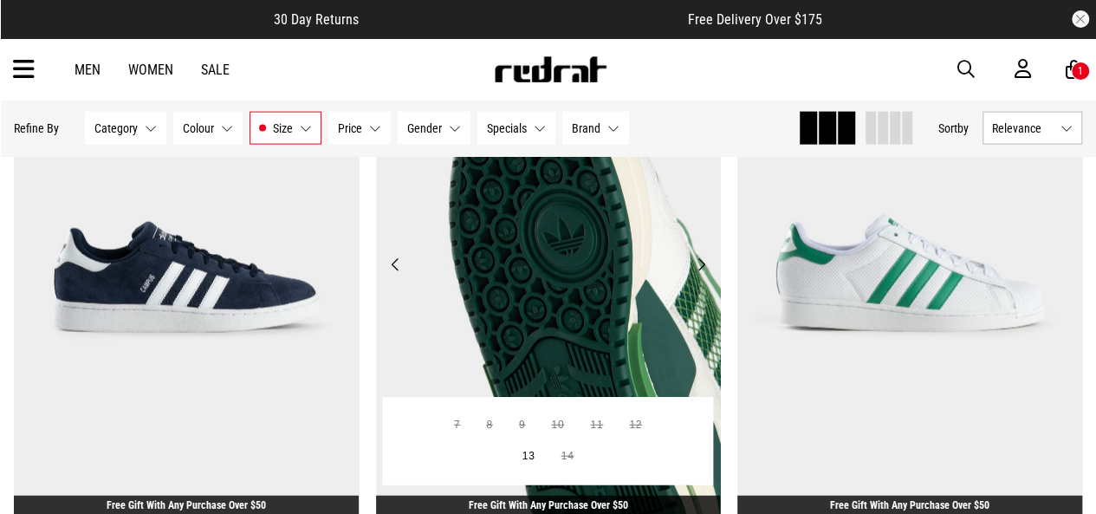
click at [698, 259] on button "Next" at bounding box center [701, 264] width 22 height 21
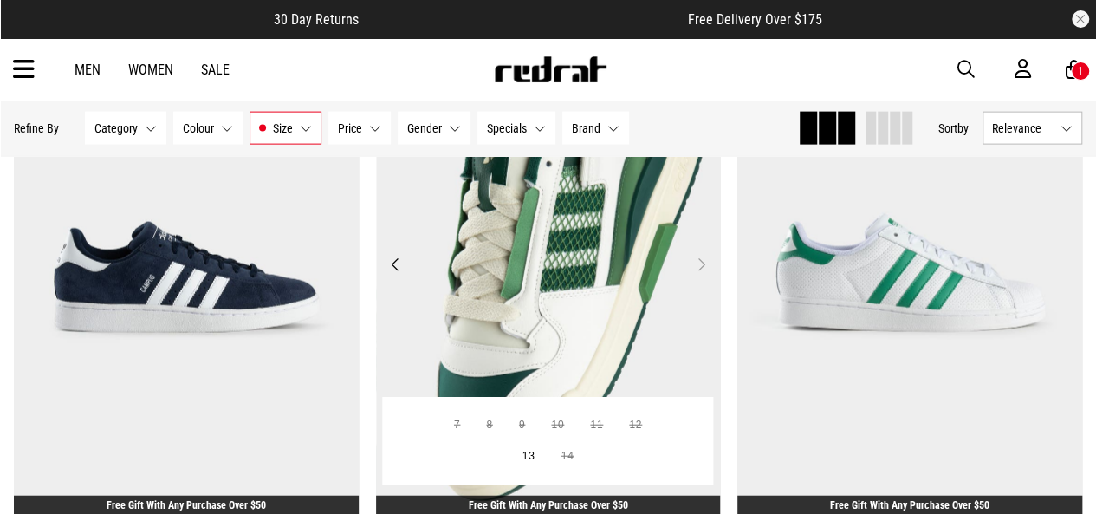
click at [698, 266] on button "Next" at bounding box center [701, 264] width 22 height 21
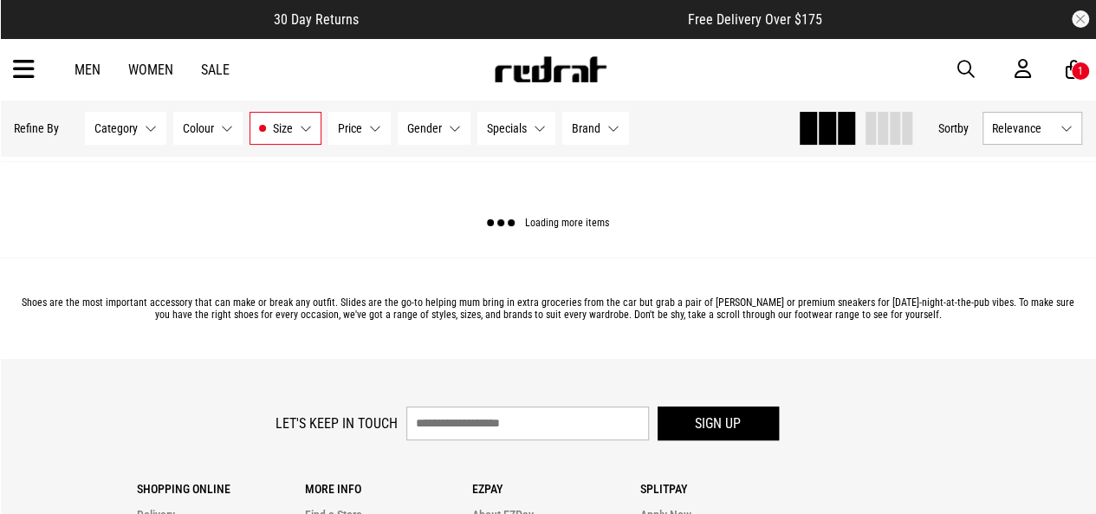
scroll to position [10004, 0]
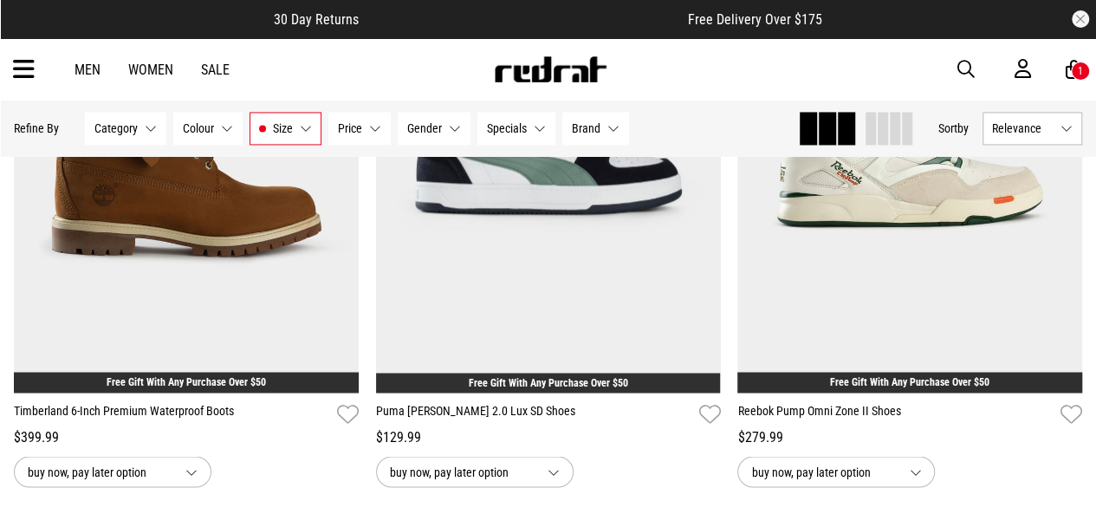
scroll to position [14508, 0]
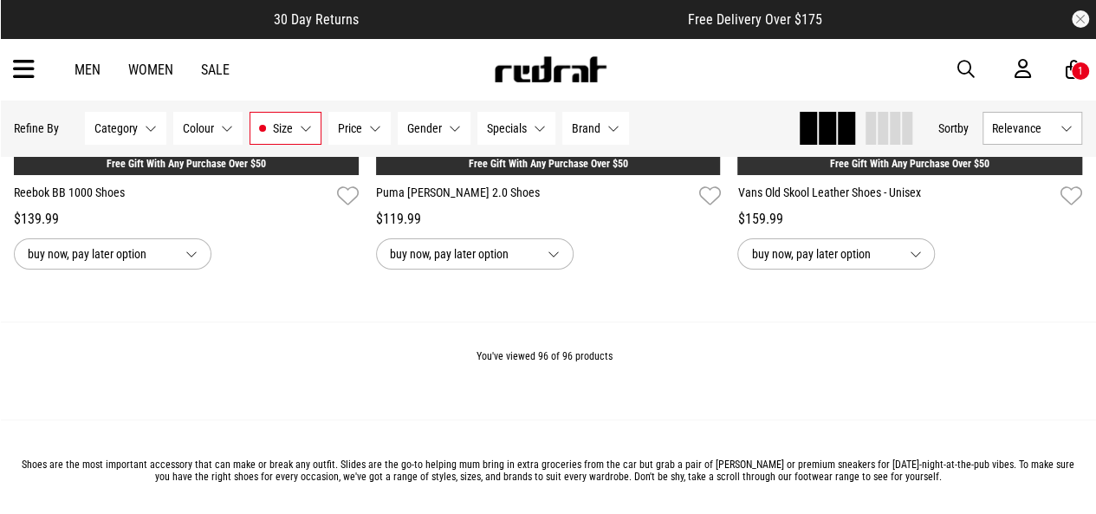
scroll to position [19602, 0]
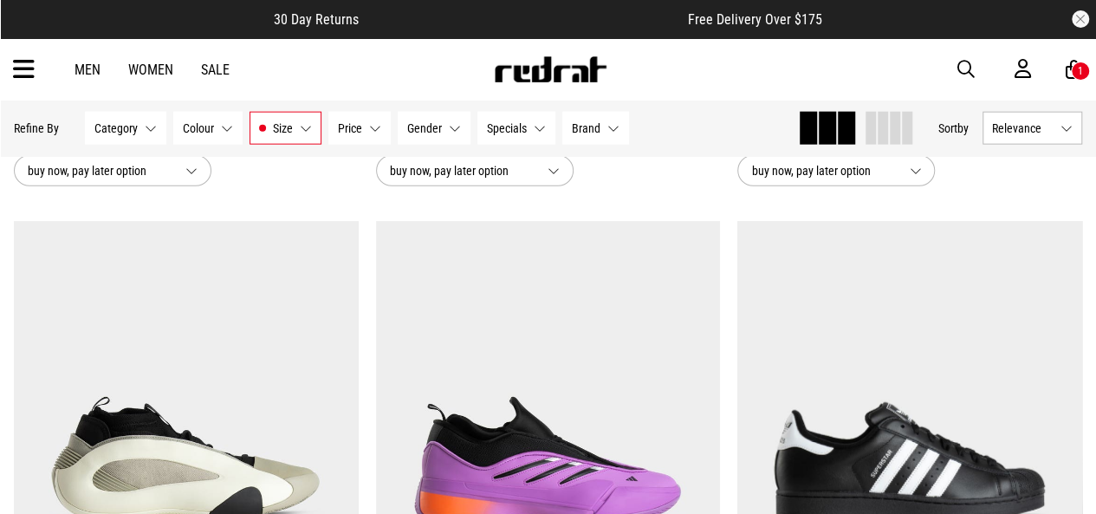
click at [1071, 67] on icon at bounding box center [1074, 70] width 16 height 22
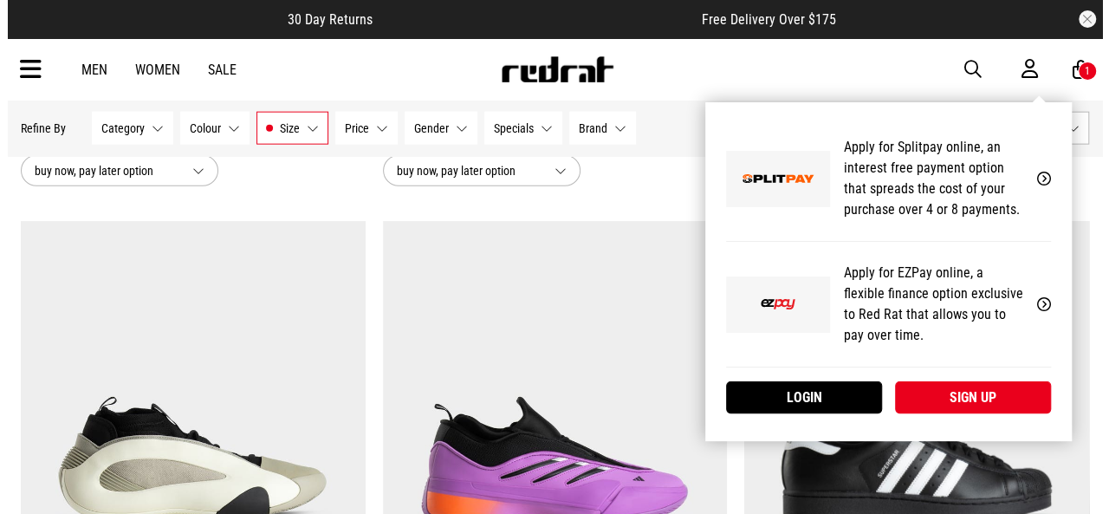
scroll to position [18605, 0]
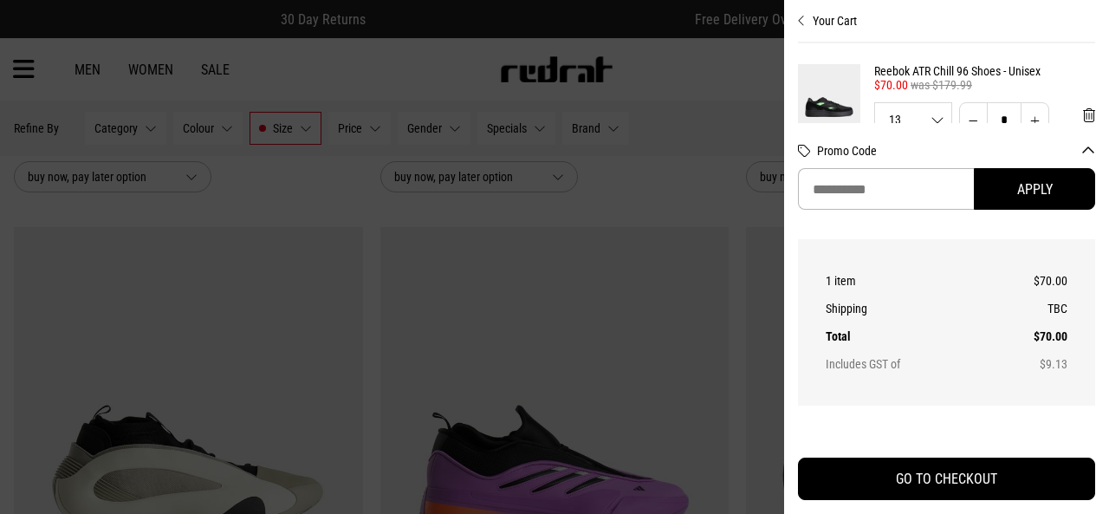
click at [852, 87] on img at bounding box center [829, 107] width 62 height 86
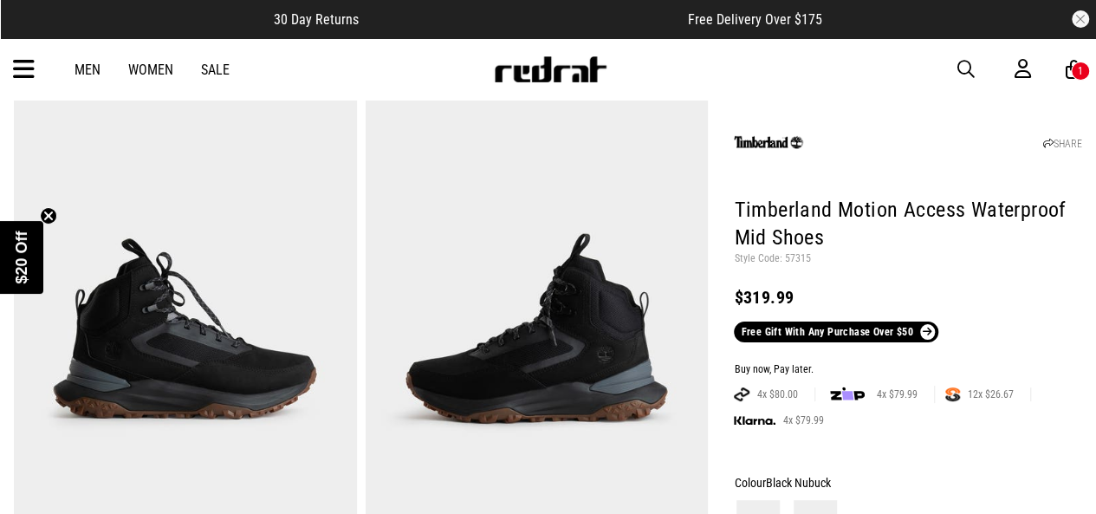
scroll to position [69, 0]
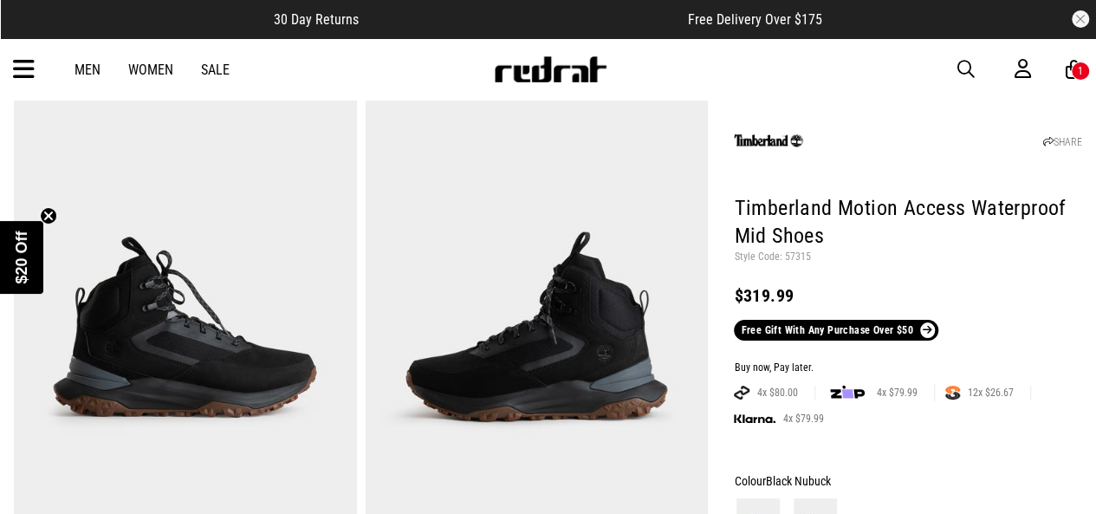
click at [100, 71] on link "Men" at bounding box center [88, 70] width 26 height 16
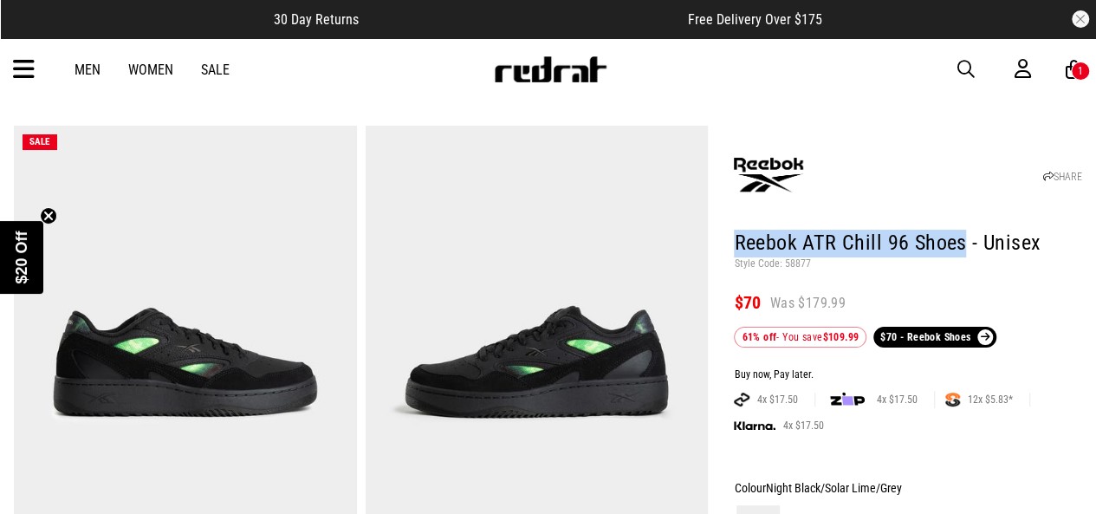
drag, startPoint x: 735, startPoint y: 241, endPoint x: 962, endPoint y: 244, distance: 226.1
click at [962, 244] on h1 "Reebok ATR Chill 96 Shoes - Unisex" at bounding box center [908, 244] width 348 height 28
click at [180, 376] on img at bounding box center [185, 362] width 343 height 473
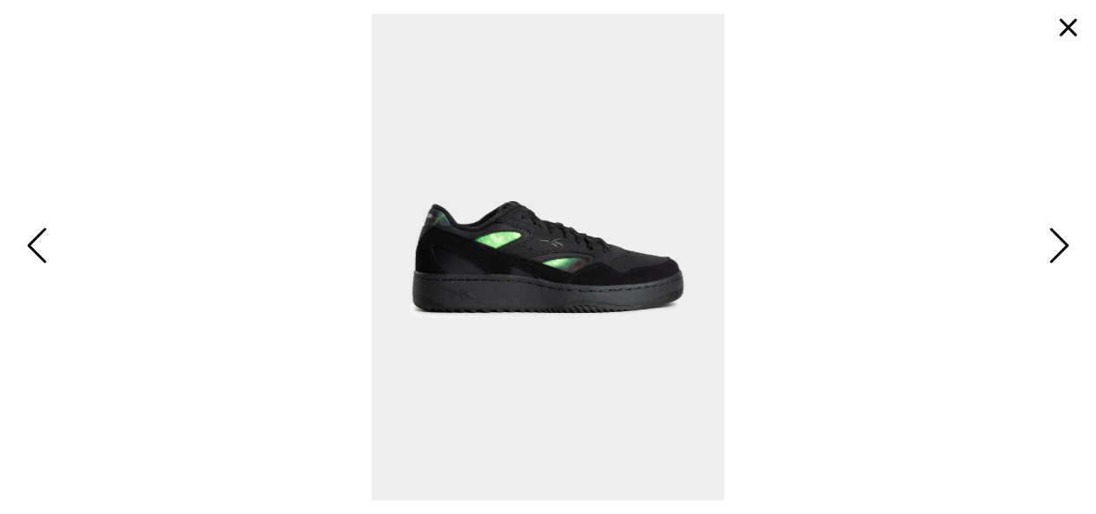
click at [507, 260] on img at bounding box center [548, 257] width 353 height 486
click at [1075, 36] on button "button" at bounding box center [1068, 28] width 42 height 42
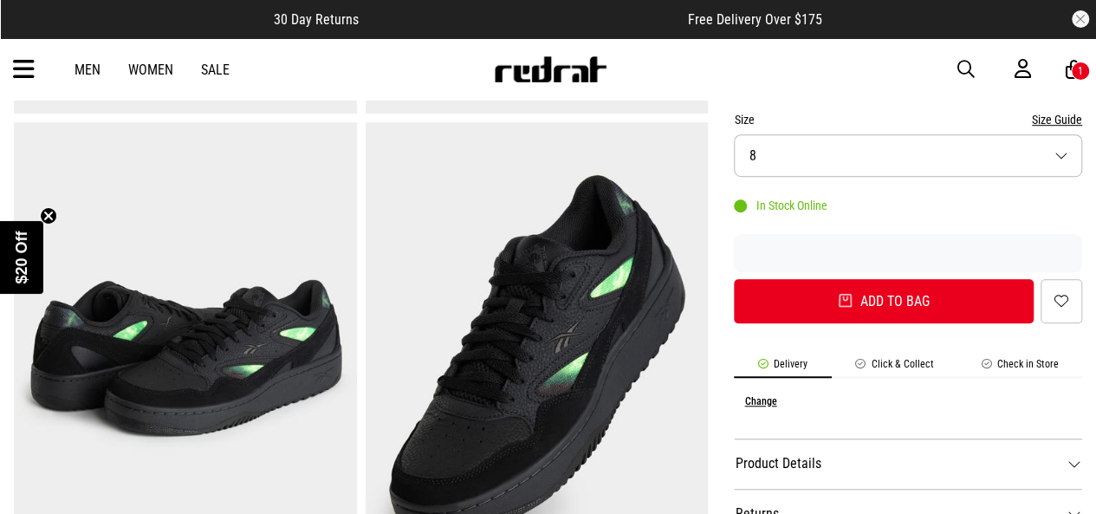
scroll to position [554, 0]
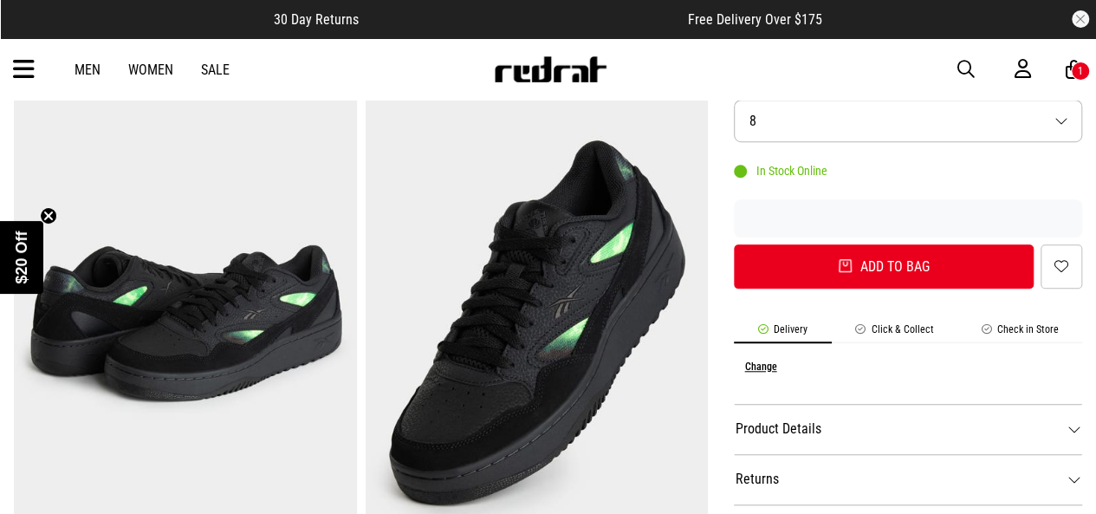
click at [606, 394] on img at bounding box center [537, 323] width 343 height 473
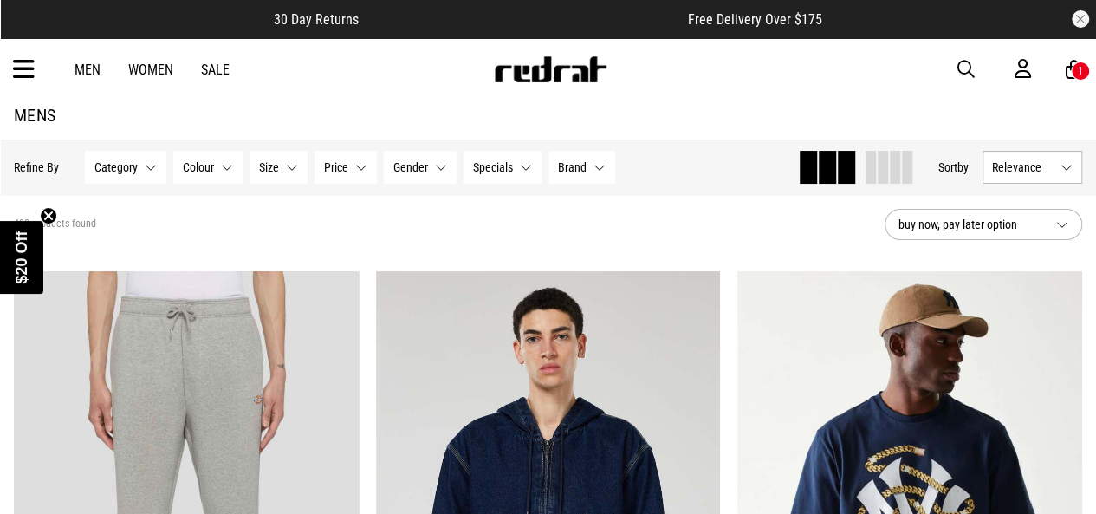
click at [279, 168] on button "Size None selected" at bounding box center [278, 167] width 58 height 33
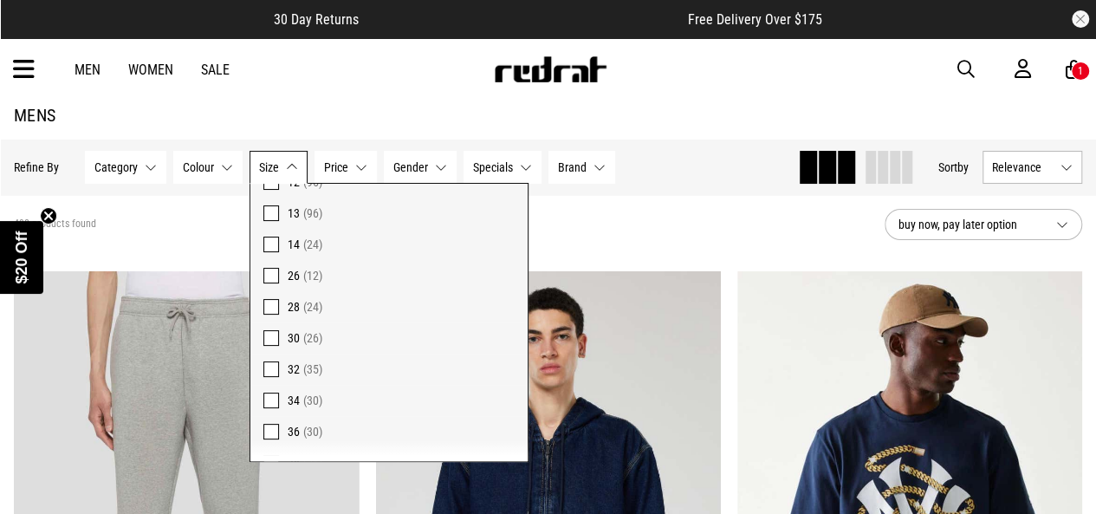
scroll to position [380, 0]
click at [265, 339] on span at bounding box center [271, 342] width 16 height 16
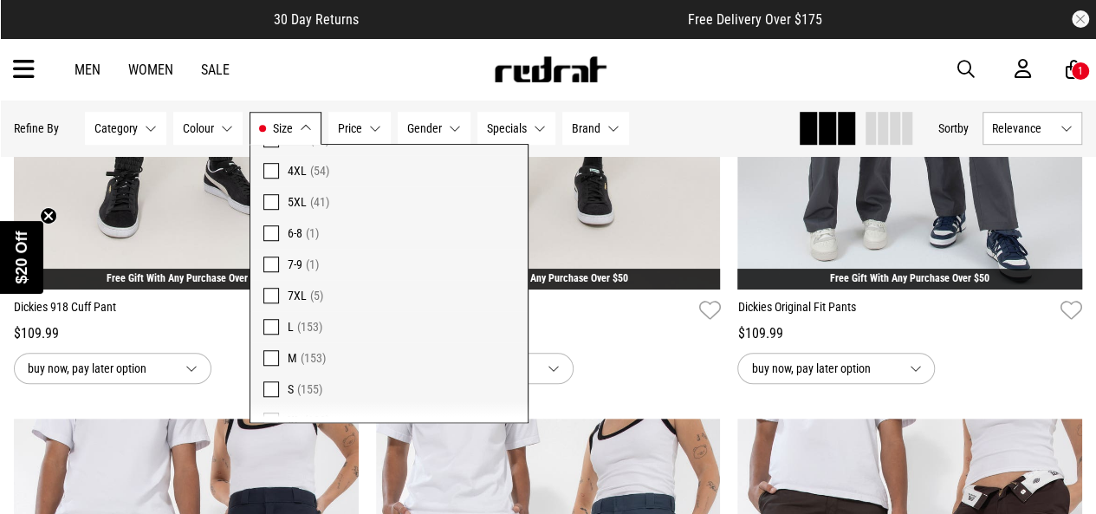
scroll to position [1133, 0]
click at [265, 294] on span at bounding box center [271, 299] width 16 height 16
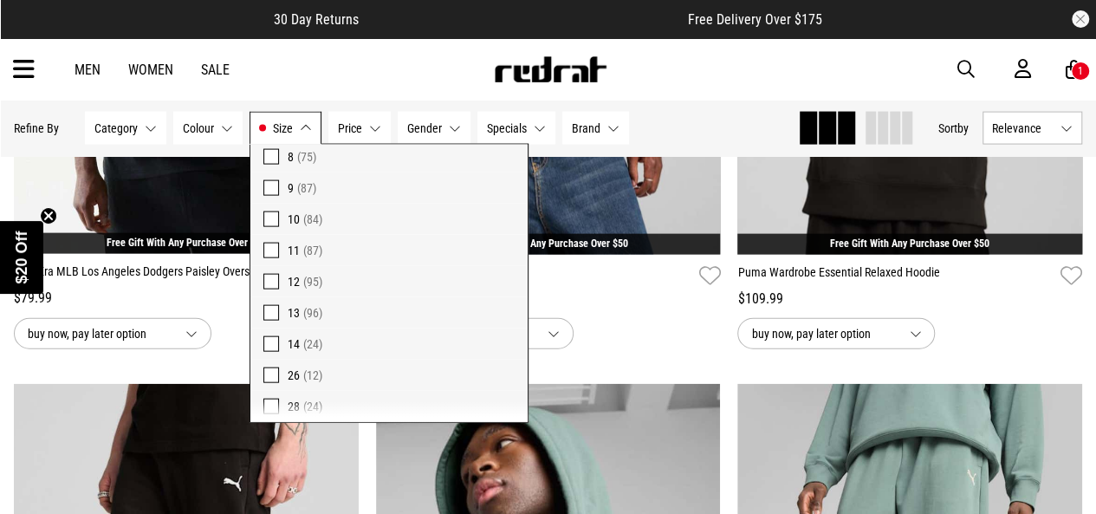
scroll to position [1832, 0]
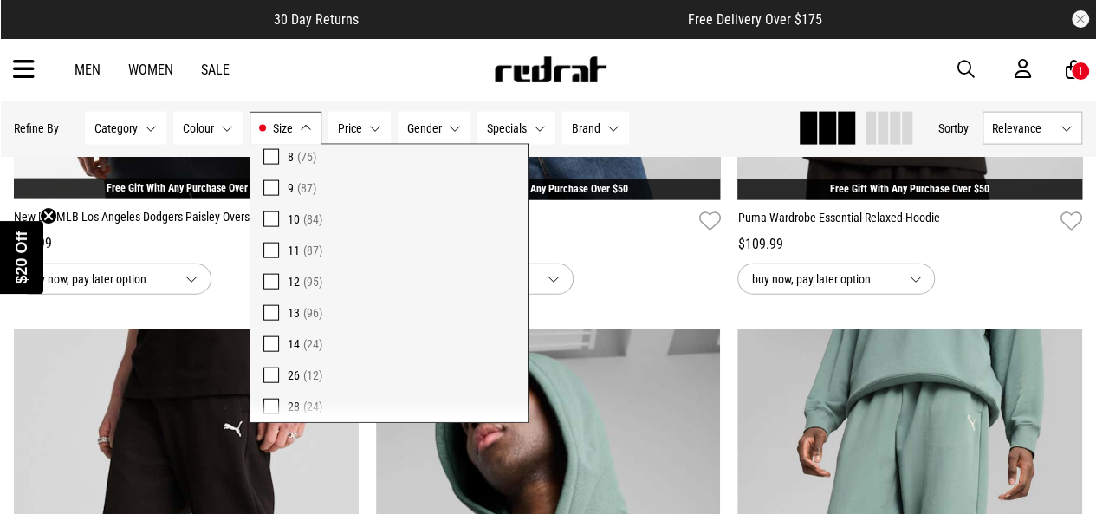
click at [687, 120] on div "Hide Refine s Refine By Filters Category None selected Category 0 Selected Clea…" at bounding box center [399, 128] width 770 height 38
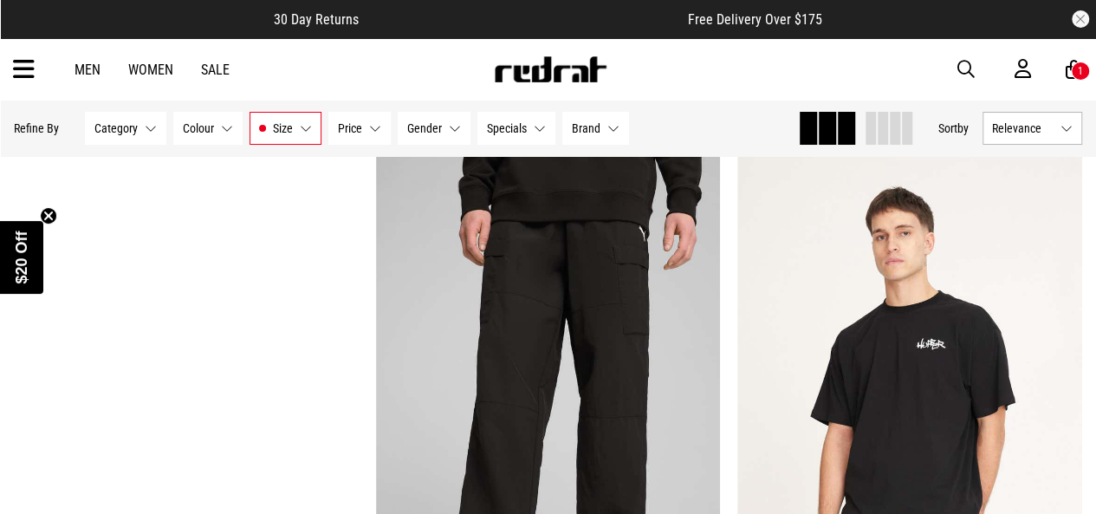
scroll to position [3288, 0]
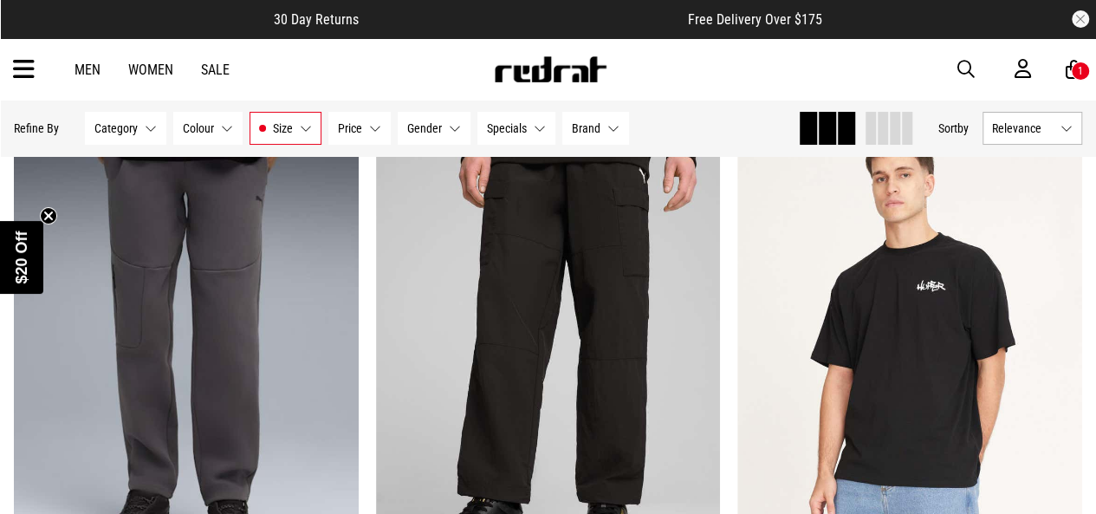
click at [135, 136] on button "Category None selected" at bounding box center [125, 128] width 81 height 33
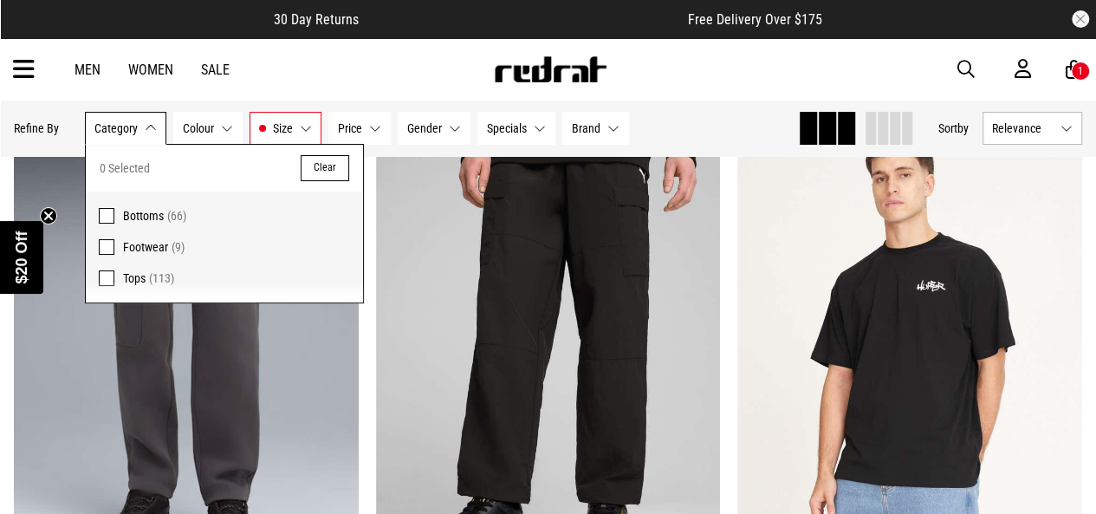
click at [319, 86] on div "Men Women Sale Sign in New Back Footwear Back Mens Back Womens Back Youth & Kid…" at bounding box center [548, 69] width 1096 height 62
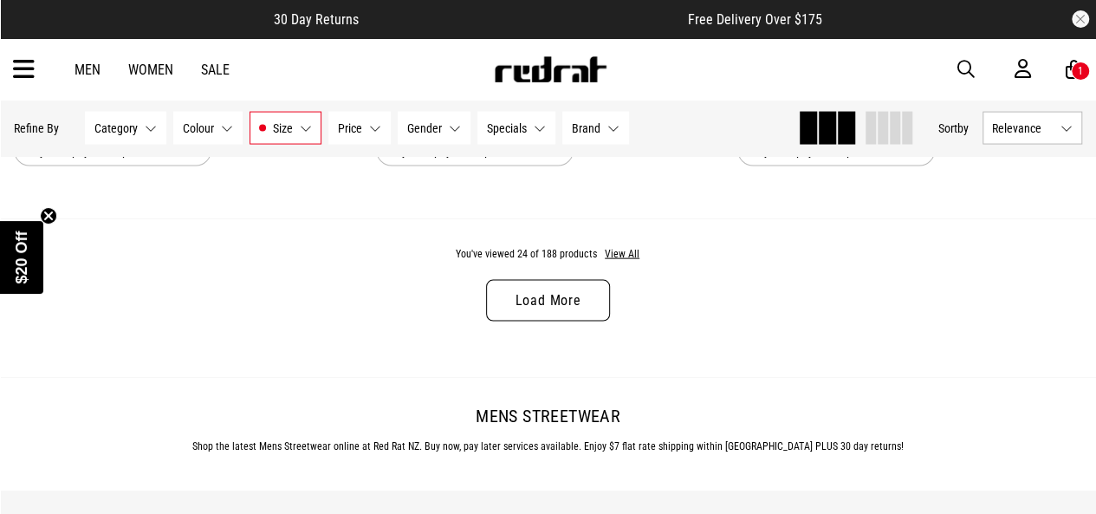
scroll to position [5020, 0]
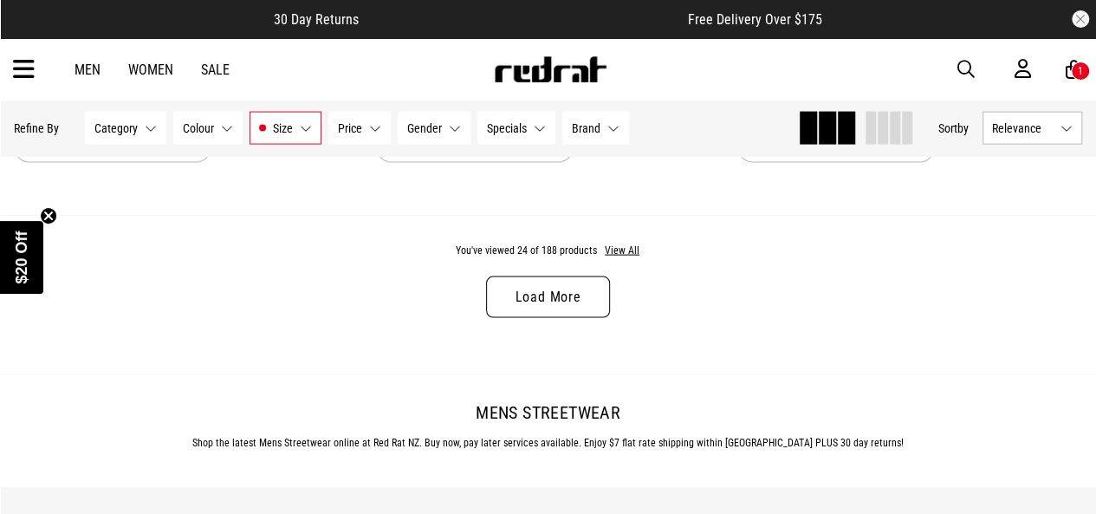
click at [367, 126] on button "Price None selected" at bounding box center [359, 128] width 62 height 33
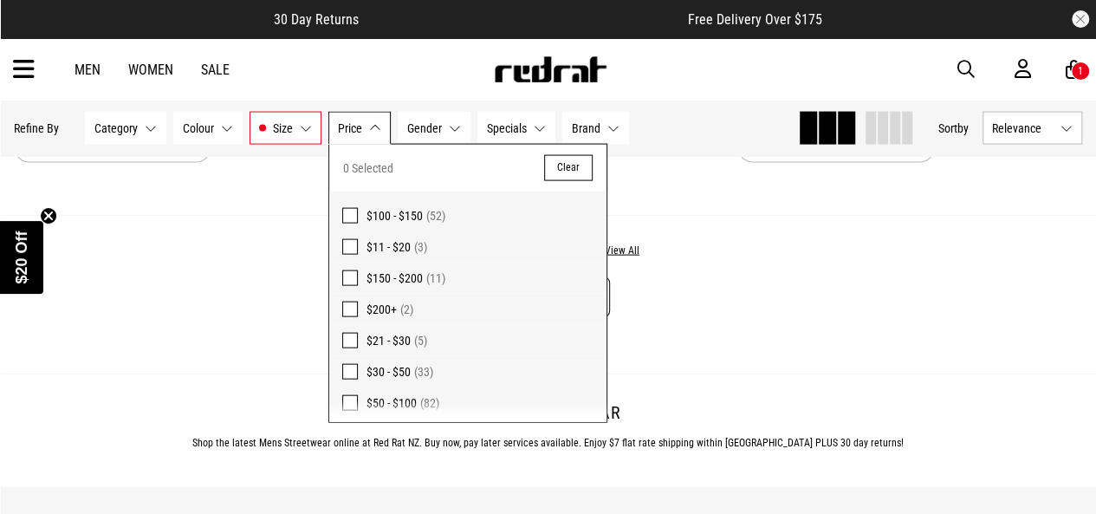
scroll to position [4, 0]
click at [677, 111] on div "Hide Refine s Refine By Filters Category None selected Category 0 Selected Clea…" at bounding box center [399, 128] width 770 height 38
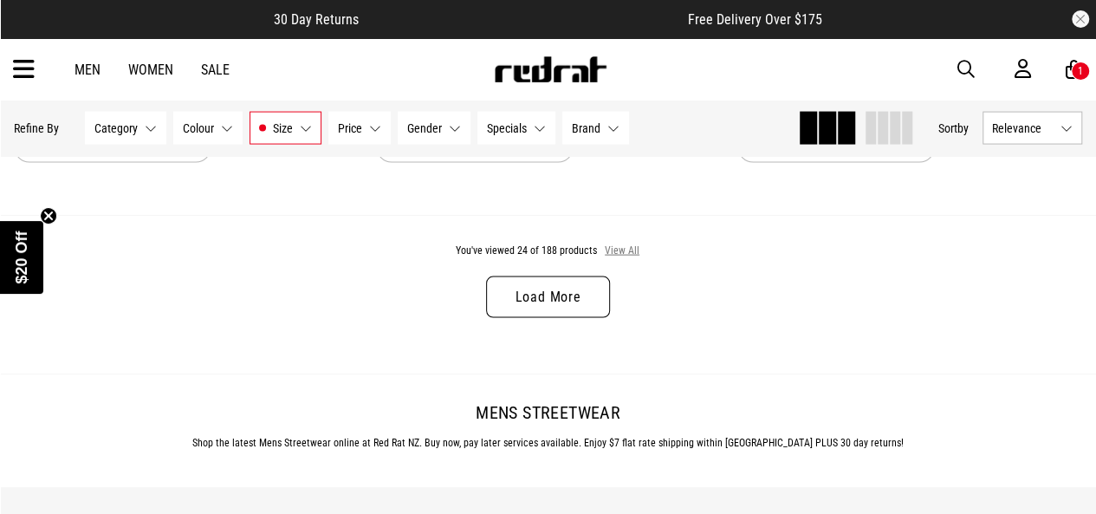
click at [624, 250] on button "View All" at bounding box center [622, 251] width 36 height 16
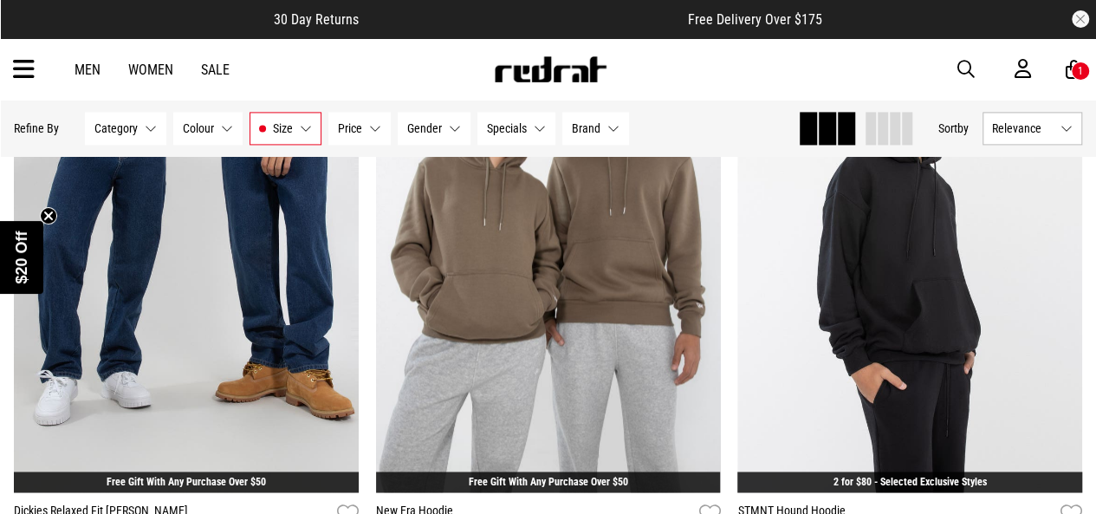
scroll to position [14445, 0]
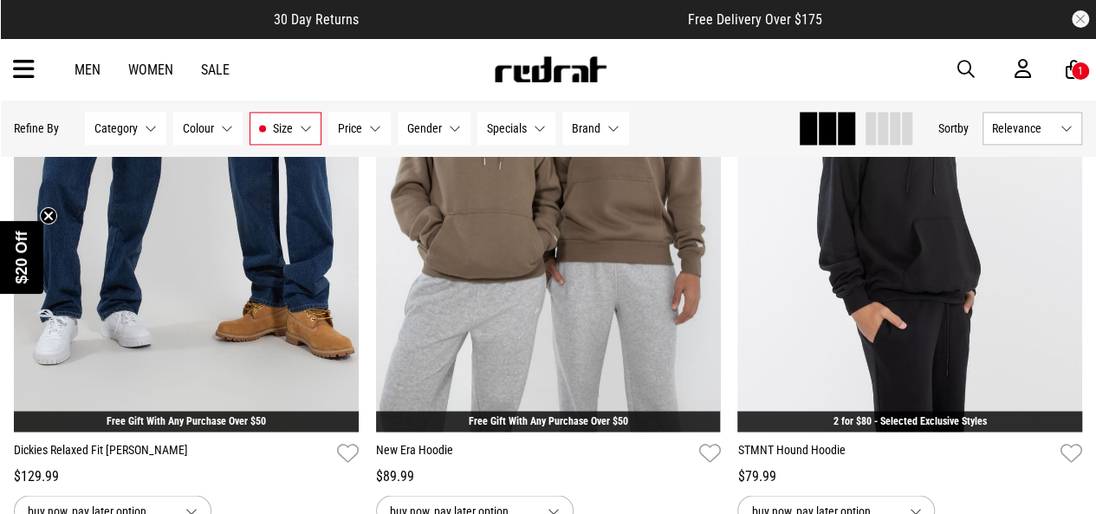
click at [526, 132] on button "Specials None selected" at bounding box center [516, 128] width 78 height 33
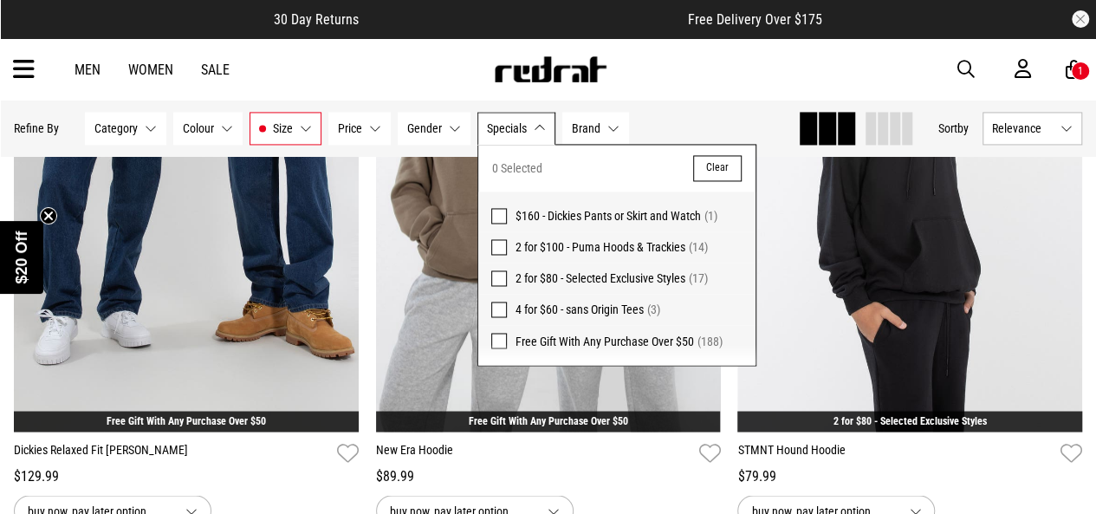
click at [686, 124] on div "Hide Refine s Refine By Filters Category None selected Category 0 Selected Clea…" at bounding box center [399, 128] width 770 height 38
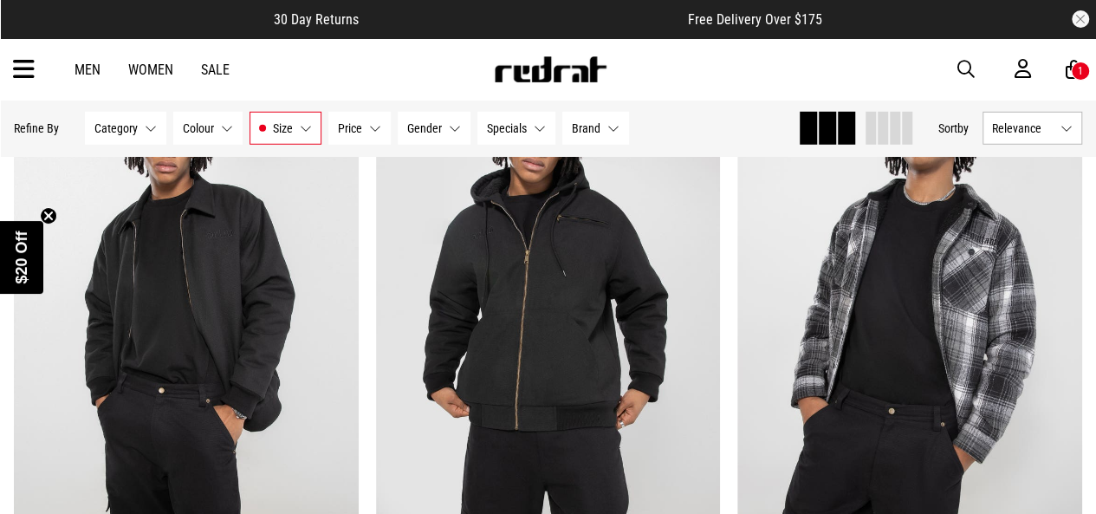
scroll to position [15554, 0]
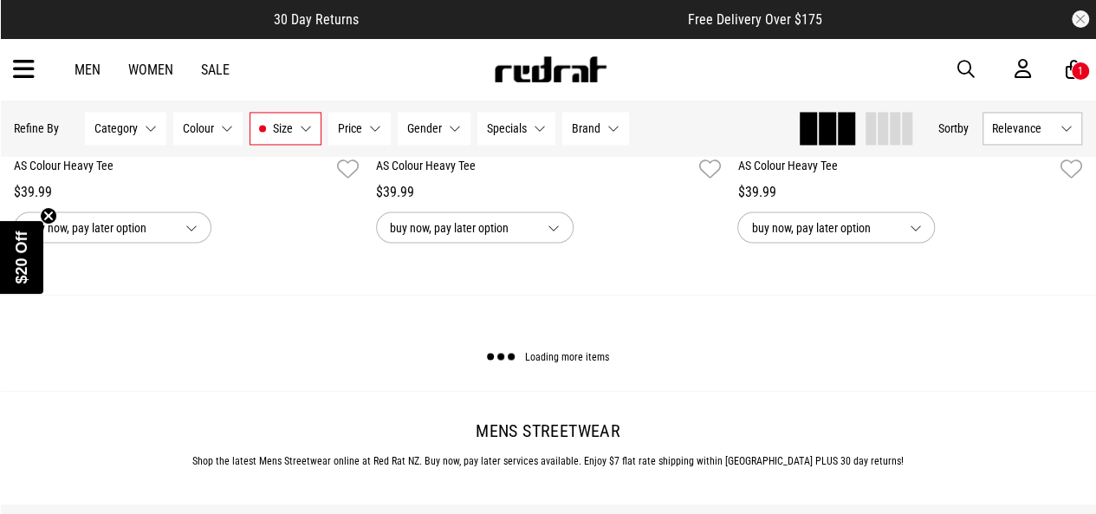
scroll to position [34416, 0]
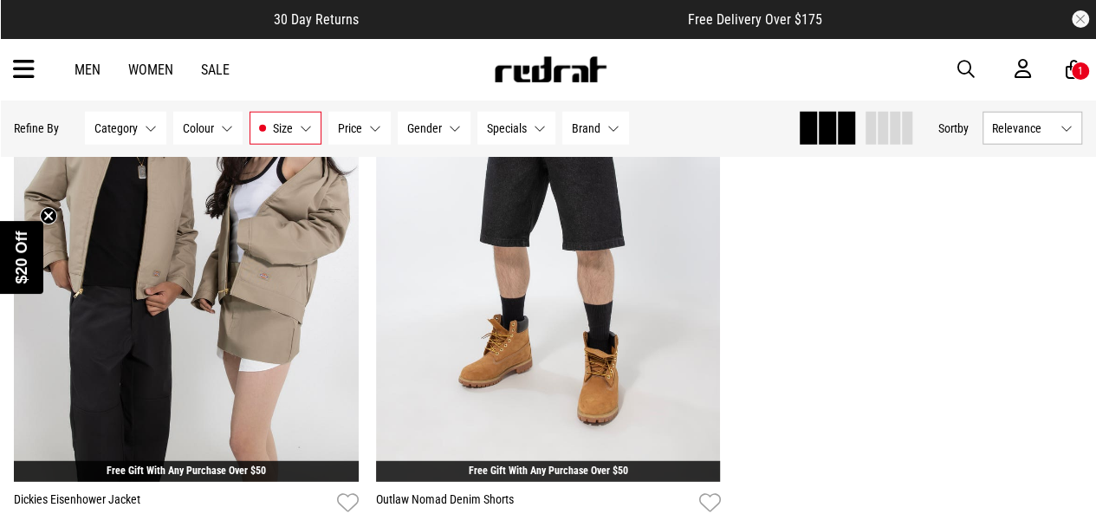
scroll to position [38147, 0]
